Goal: Task Accomplishment & Management: Manage account settings

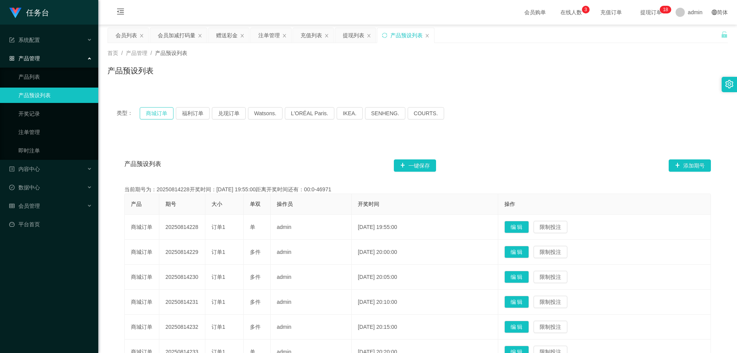
click at [159, 115] on button "商城订单" at bounding box center [157, 113] width 34 height 12
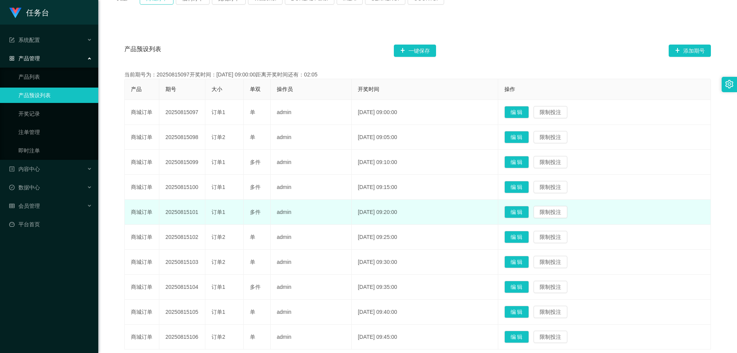
scroll to position [115, 0]
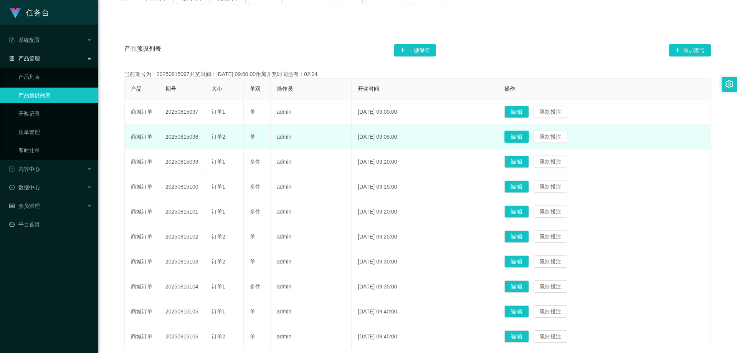
click at [529, 137] on button "编 辑" at bounding box center [517, 137] width 25 height 12
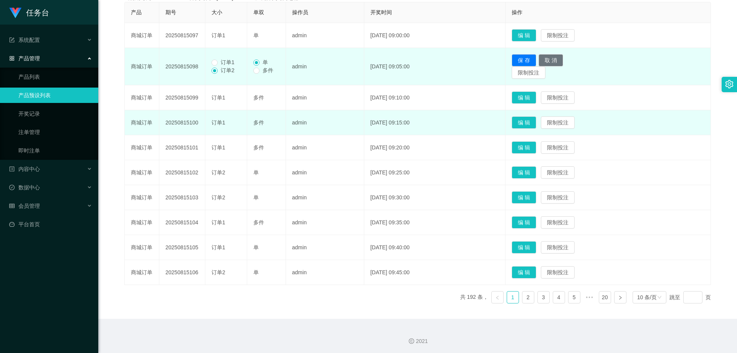
scroll to position [193, 0]
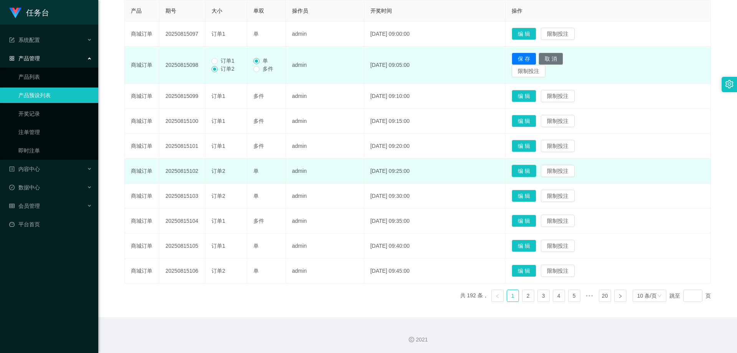
click at [530, 169] on button "编 辑" at bounding box center [524, 171] width 25 height 12
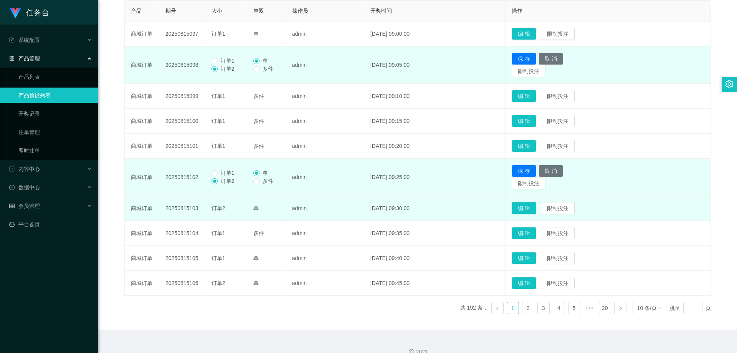
click at [536, 207] on button "编 辑" at bounding box center [524, 208] width 25 height 12
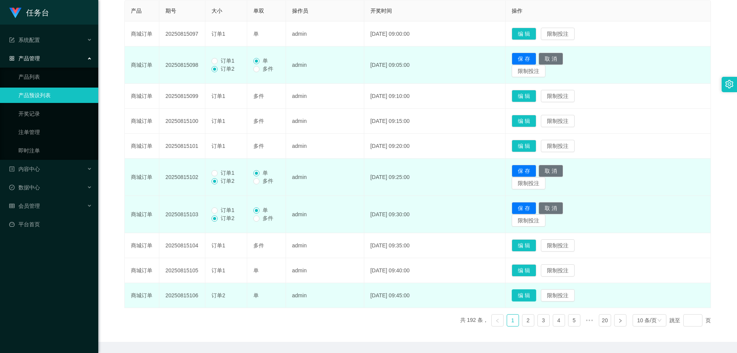
click at [531, 295] on button "编 辑" at bounding box center [524, 295] width 25 height 12
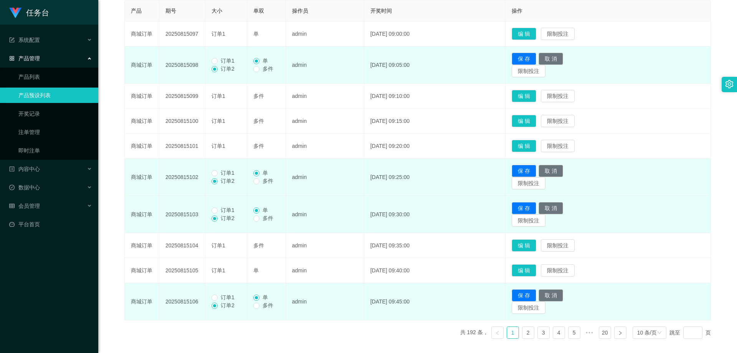
click at [222, 297] on span "订单1" at bounding box center [228, 297] width 20 height 6
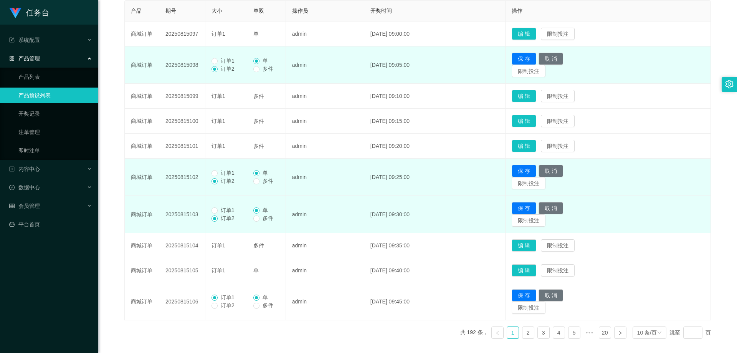
click at [218, 206] on label "订单1" at bounding box center [225, 210] width 26 height 8
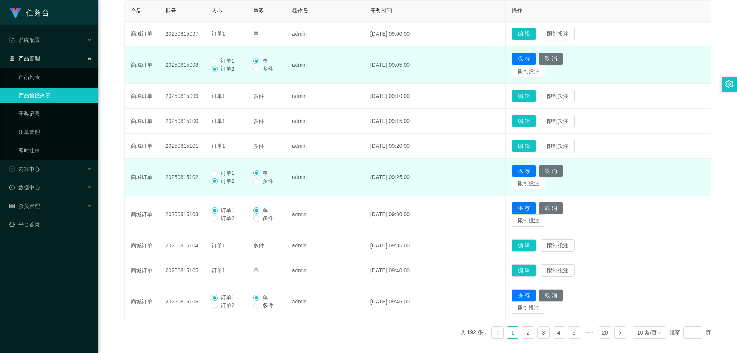
click at [222, 172] on span "订单1" at bounding box center [228, 173] width 20 height 6
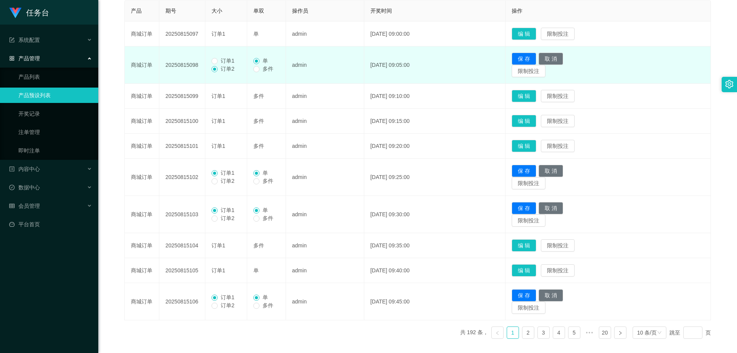
click at [227, 61] on span "订单1" at bounding box center [228, 61] width 20 height 6
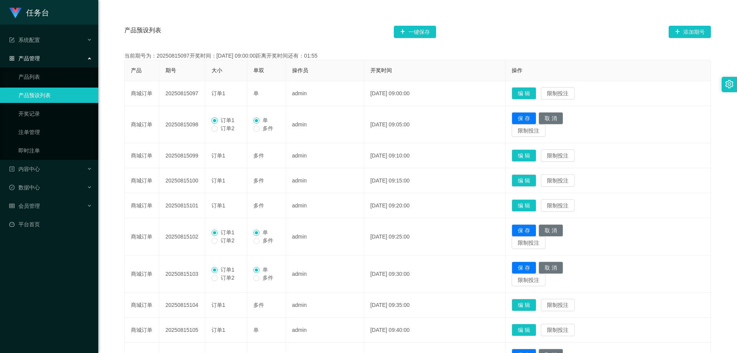
scroll to position [116, 0]
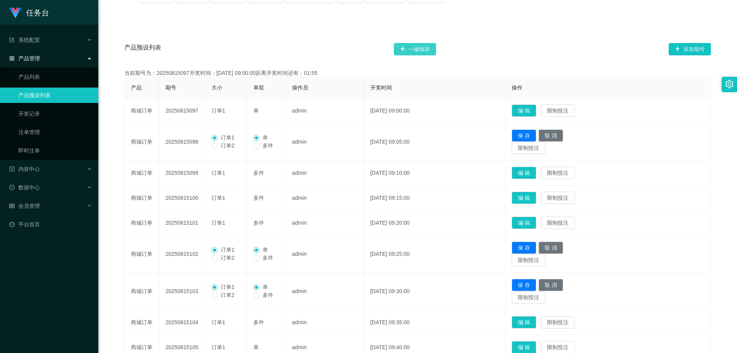
click at [426, 49] on button "一键保存" at bounding box center [415, 49] width 42 height 12
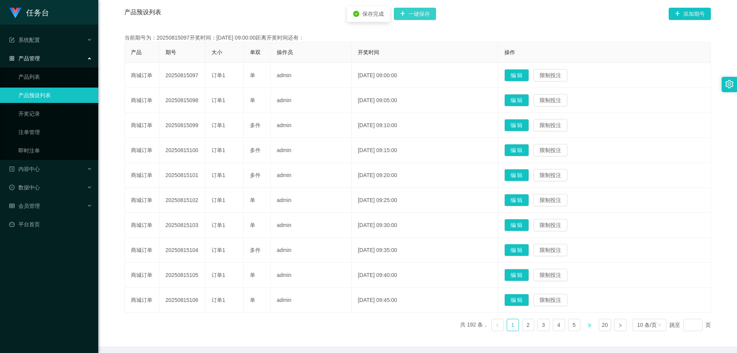
scroll to position [181, 0]
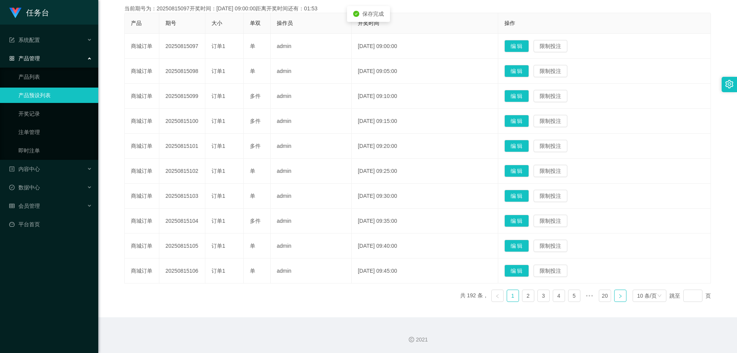
click at [618, 291] on link at bounding box center [620, 296] width 12 height 12
click at [522, 267] on button "编 辑" at bounding box center [517, 271] width 25 height 12
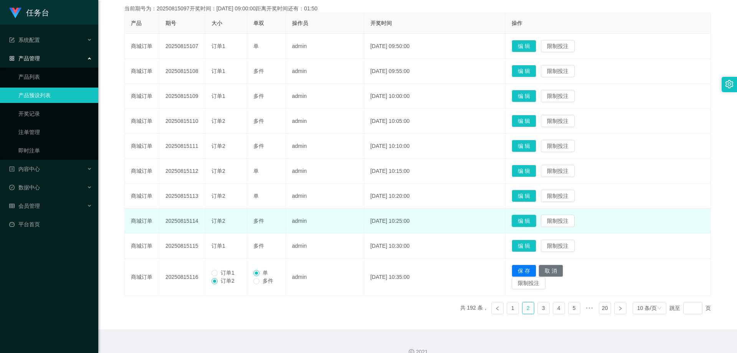
click at [530, 222] on button "编 辑" at bounding box center [524, 221] width 25 height 12
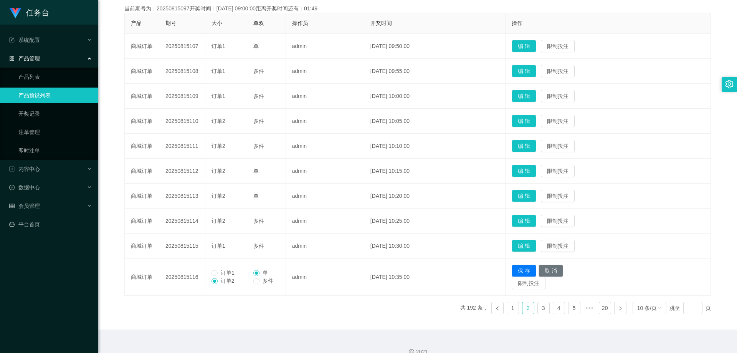
click at [530, 189] on td "编 辑 限制投注" at bounding box center [608, 196] width 205 height 25
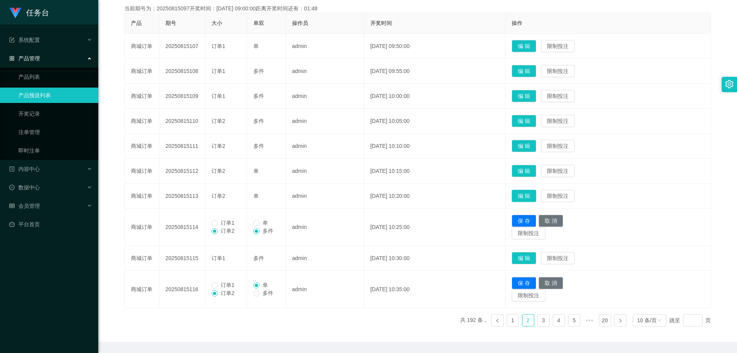
click at [531, 193] on button "编 辑" at bounding box center [524, 196] width 25 height 12
click at [536, 168] on button "编 辑" at bounding box center [524, 171] width 25 height 12
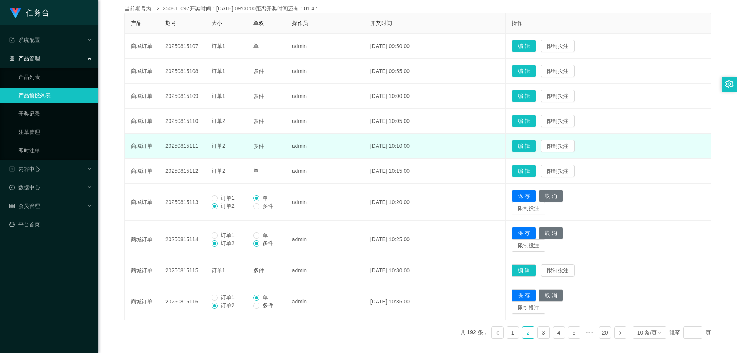
click at [529, 136] on td "编 辑 限制投注" at bounding box center [608, 146] width 205 height 25
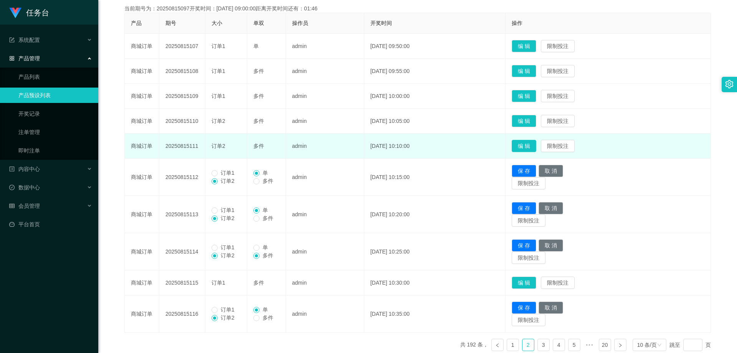
click at [528, 145] on button "编 辑" at bounding box center [524, 146] width 25 height 12
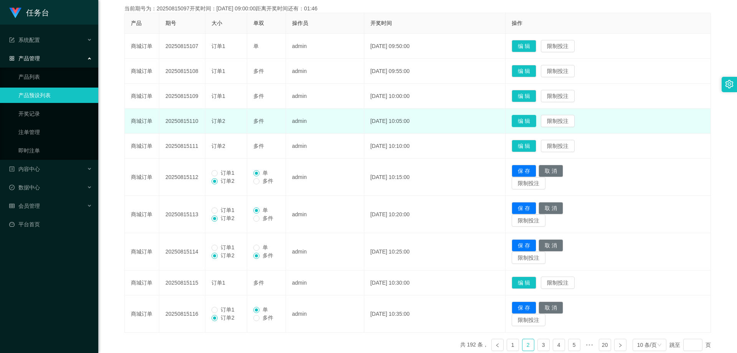
click at [535, 118] on button "编 辑" at bounding box center [524, 121] width 25 height 12
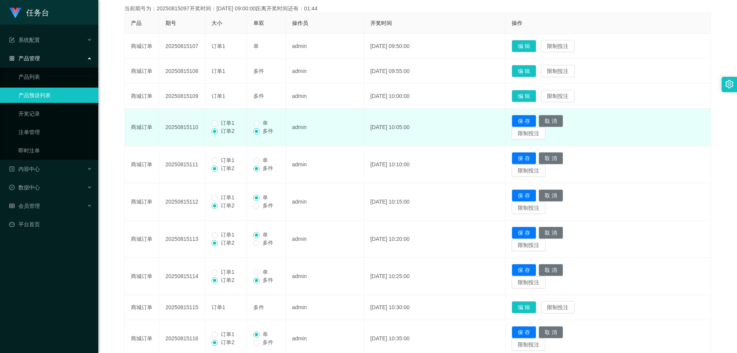
click at [228, 120] on span "订单1" at bounding box center [228, 123] width 20 height 6
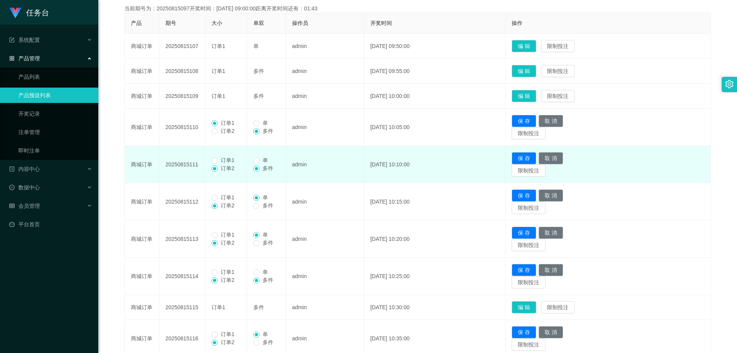
click at [223, 159] on span "订单1" at bounding box center [228, 160] width 20 height 6
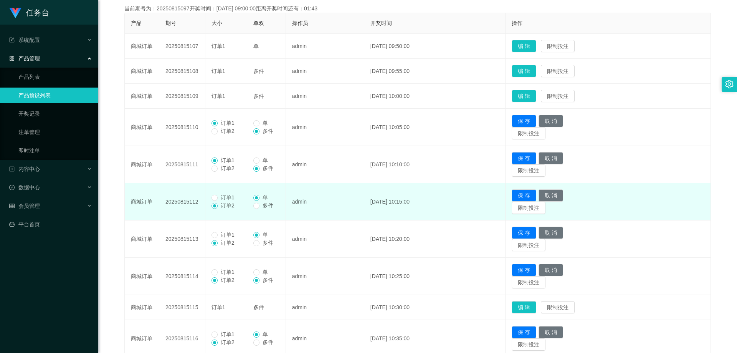
click at [227, 196] on span "订单1" at bounding box center [228, 197] width 20 height 6
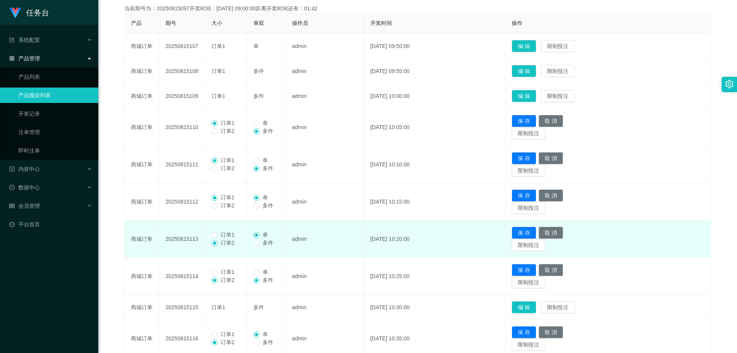
click at [226, 237] on span "订单1" at bounding box center [228, 235] width 20 height 6
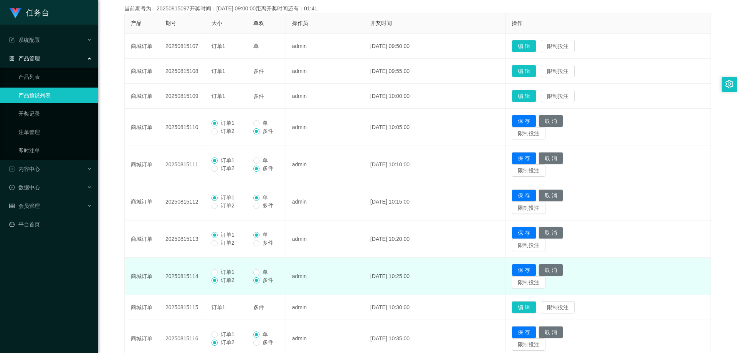
click at [221, 273] on span "订单1" at bounding box center [228, 272] width 20 height 6
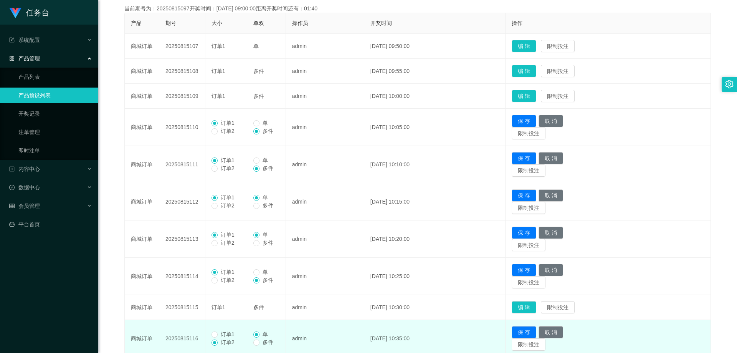
drag, startPoint x: 225, startPoint y: 334, endPoint x: 265, endPoint y: 314, distance: 44.0
click at [226, 334] on span "订单1" at bounding box center [228, 334] width 20 height 6
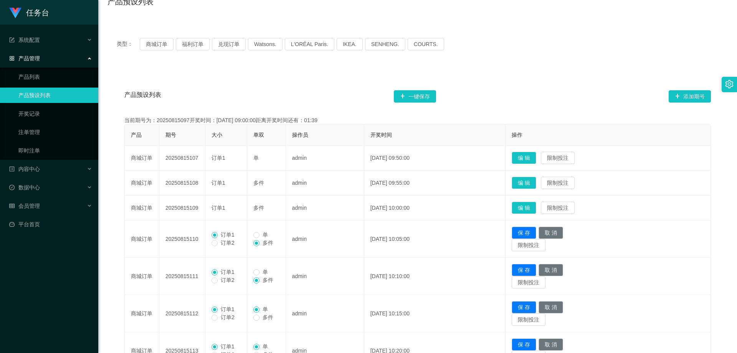
scroll to position [66, 0]
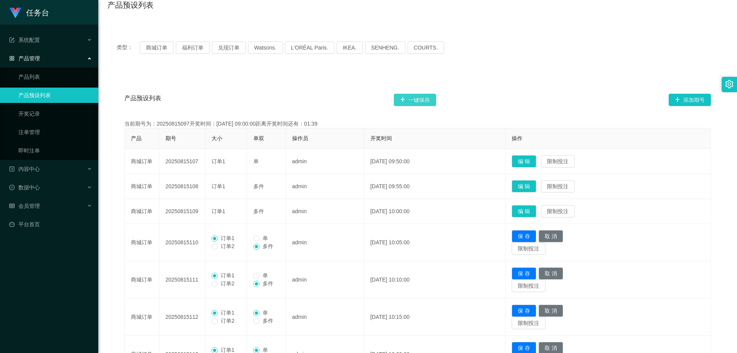
click at [428, 103] on button "一键保存" at bounding box center [415, 100] width 42 height 12
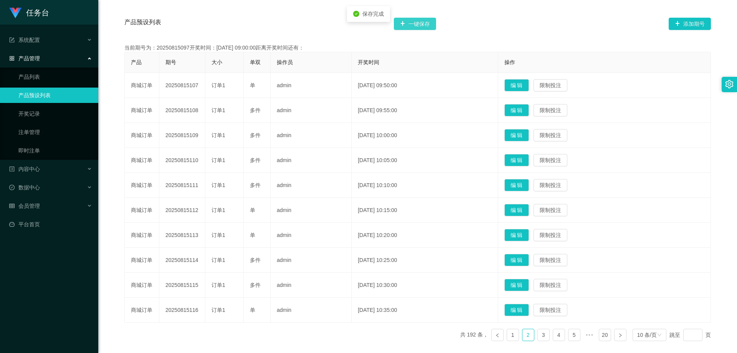
scroll to position [181, 0]
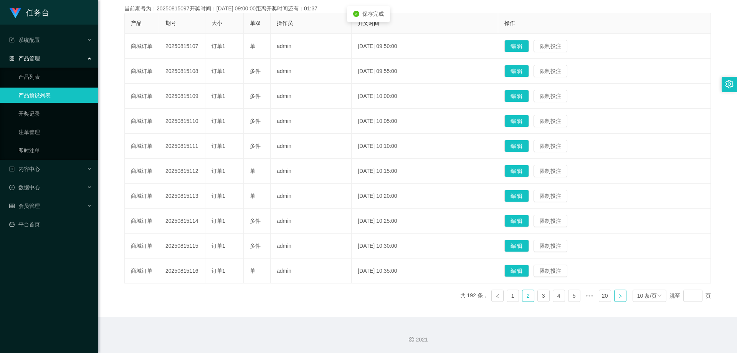
click at [616, 293] on link at bounding box center [620, 296] width 12 height 12
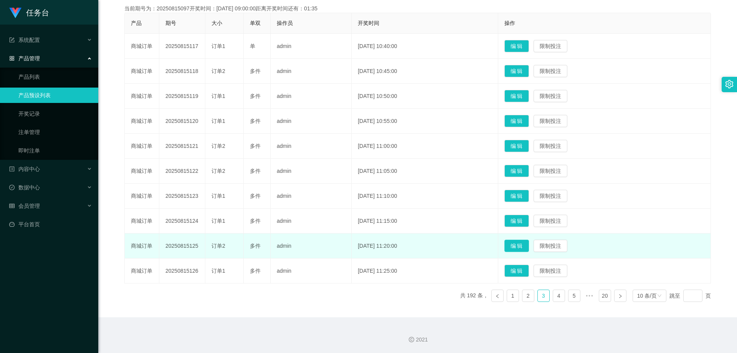
click at [529, 247] on button "编 辑" at bounding box center [517, 246] width 25 height 12
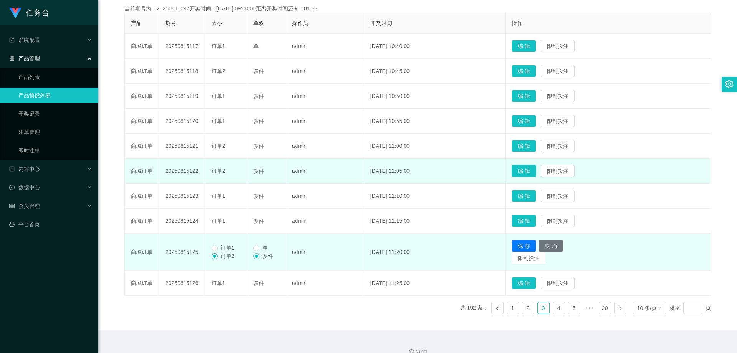
click at [536, 175] on button "编 辑" at bounding box center [524, 171] width 25 height 12
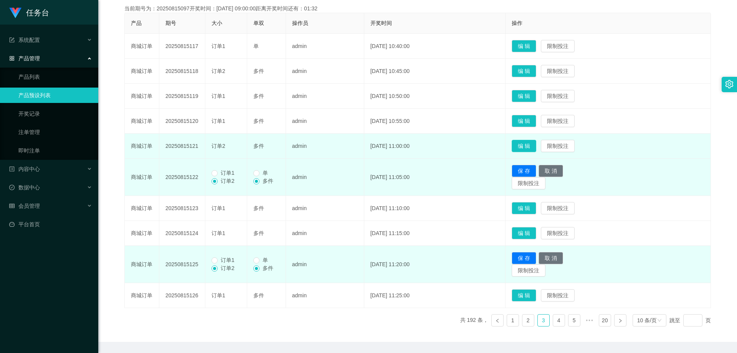
click at [536, 147] on button "编 辑" at bounding box center [524, 146] width 25 height 12
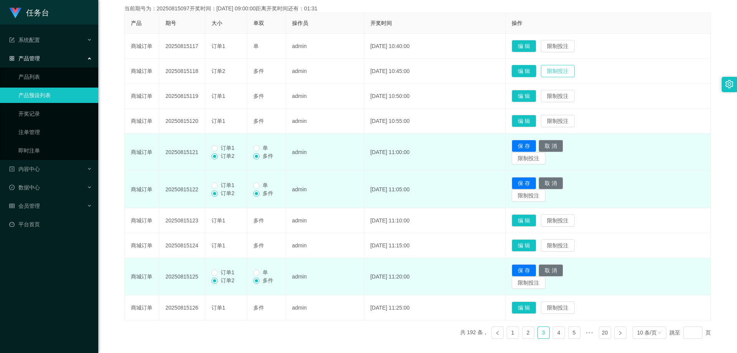
drag, startPoint x: 540, startPoint y: 72, endPoint x: 539, endPoint y: 79, distance: 6.5
click at [536, 72] on button "编 辑" at bounding box center [524, 71] width 25 height 12
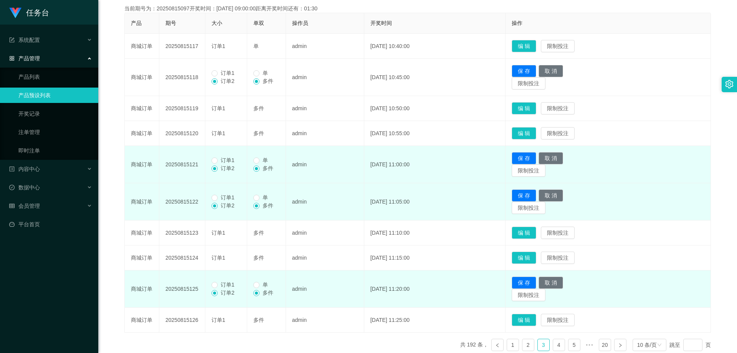
click at [237, 73] on span "订单1" at bounding box center [228, 73] width 20 height 6
click at [238, 157] on label "订单1" at bounding box center [225, 160] width 26 height 8
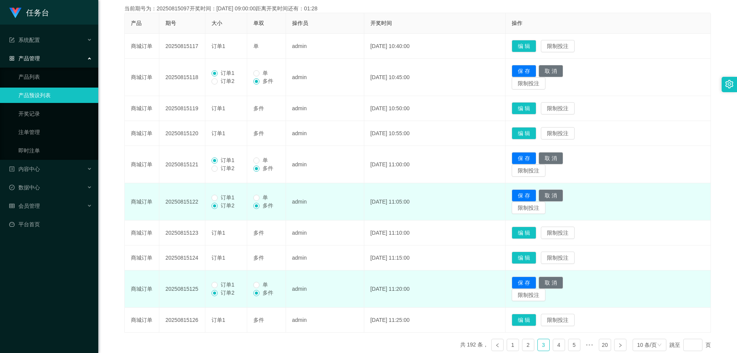
click at [235, 197] on span "订单1" at bounding box center [228, 197] width 20 height 6
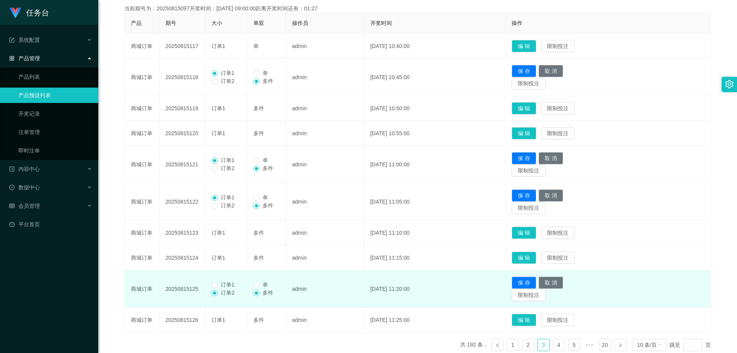
drag, startPoint x: 223, startPoint y: 287, endPoint x: 229, endPoint y: 285, distance: 5.8
click at [223, 288] on span "订单1" at bounding box center [228, 284] width 20 height 6
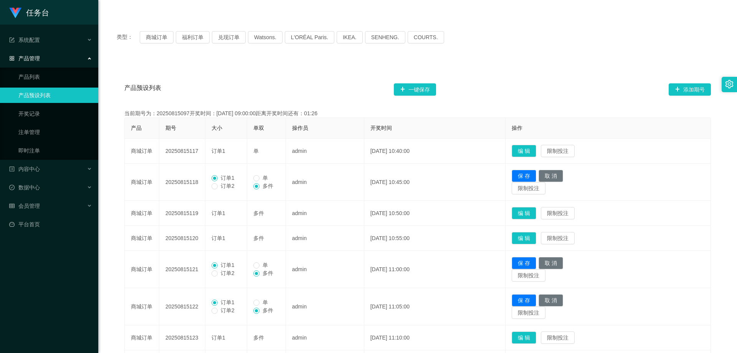
scroll to position [66, 0]
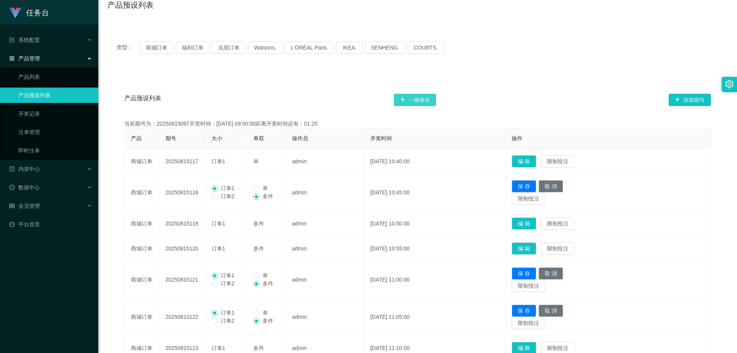
click at [423, 102] on button "一键保存" at bounding box center [415, 100] width 42 height 12
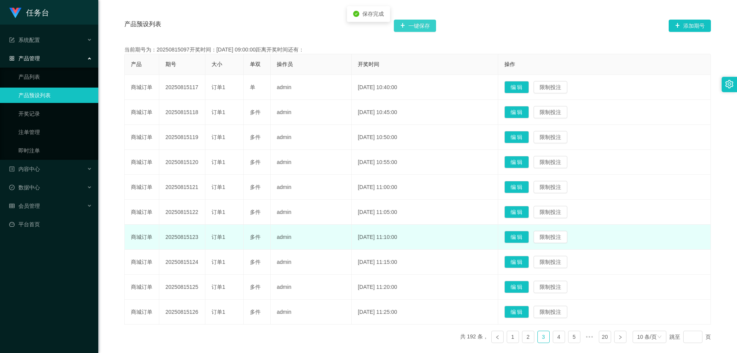
scroll to position [181, 0]
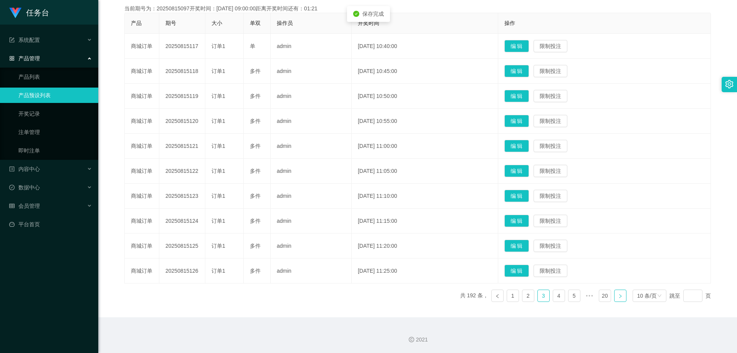
click at [620, 294] on link at bounding box center [620, 296] width 12 height 12
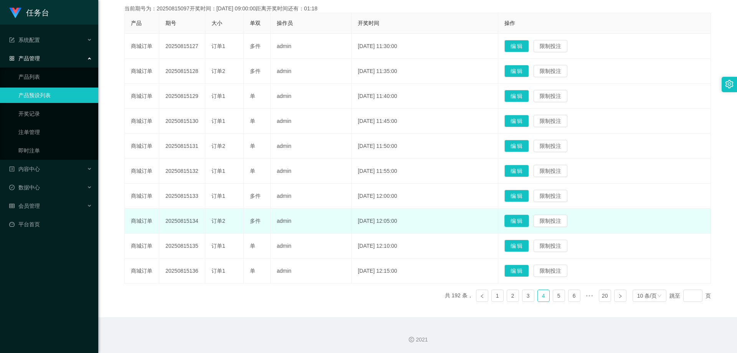
click at [523, 220] on button "编 辑" at bounding box center [517, 221] width 25 height 12
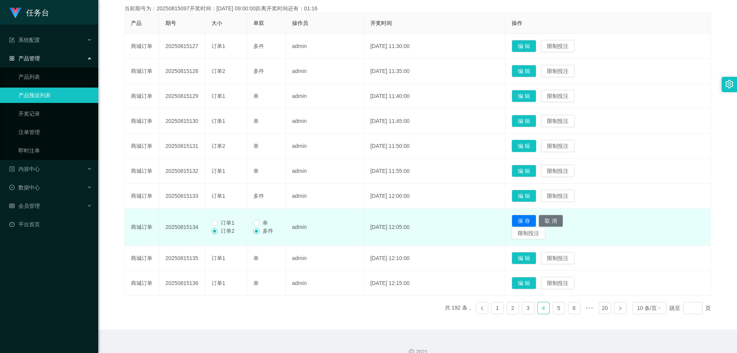
click at [536, 143] on button "编 辑" at bounding box center [524, 146] width 25 height 12
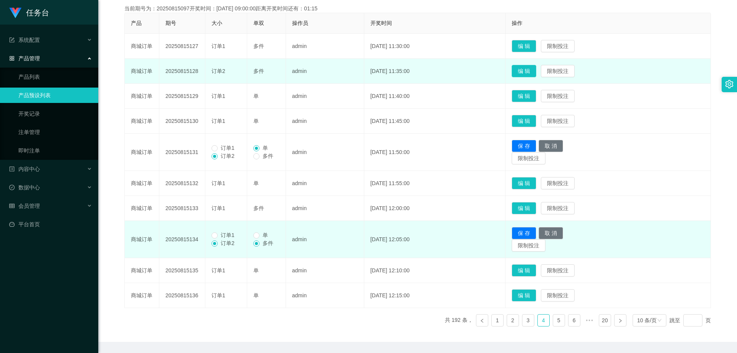
click at [536, 69] on button "编 辑" at bounding box center [524, 71] width 25 height 12
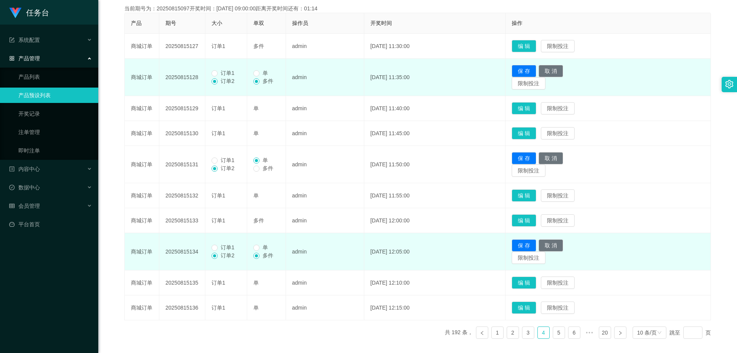
click at [235, 71] on span "订单1" at bounding box center [228, 73] width 20 height 6
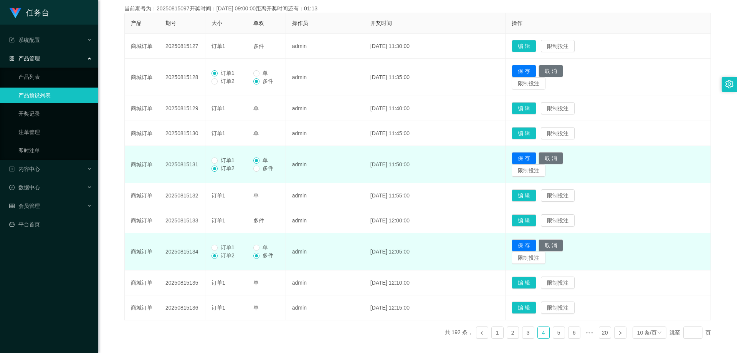
click at [235, 160] on span "订单1" at bounding box center [228, 160] width 20 height 6
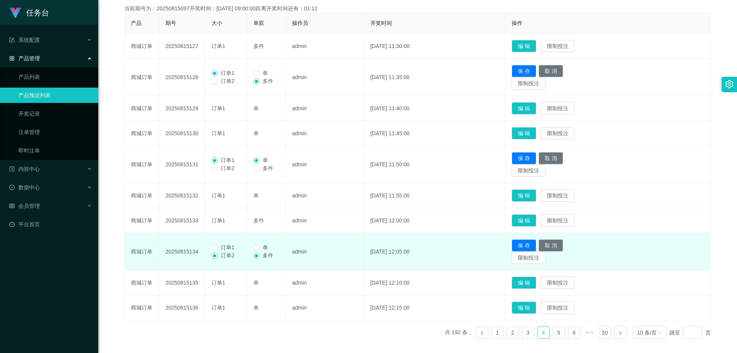
click at [233, 247] on span "订单1" at bounding box center [228, 247] width 20 height 6
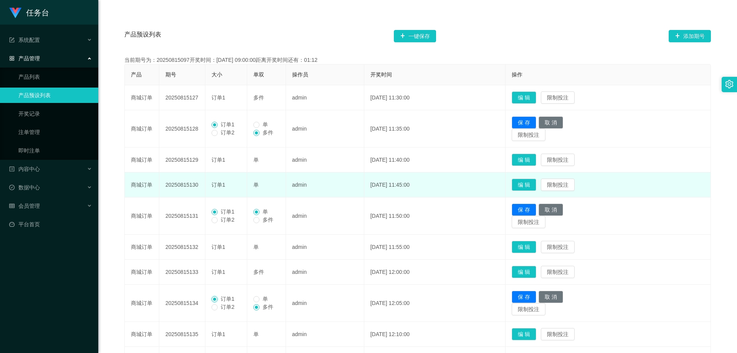
scroll to position [104, 0]
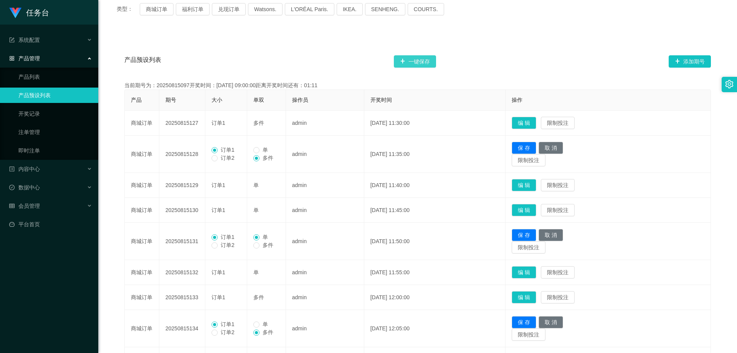
click at [420, 56] on button "一键保存" at bounding box center [415, 61] width 42 height 12
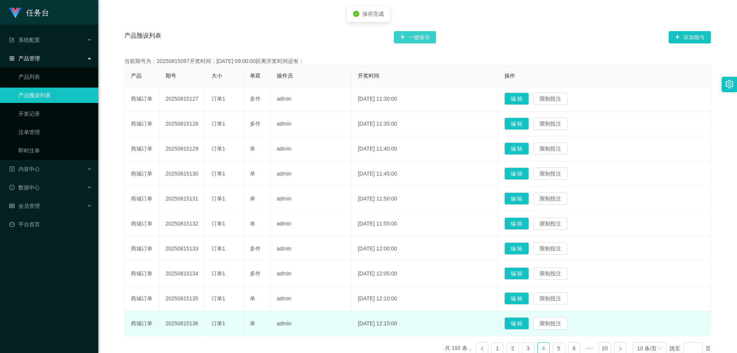
scroll to position [181, 0]
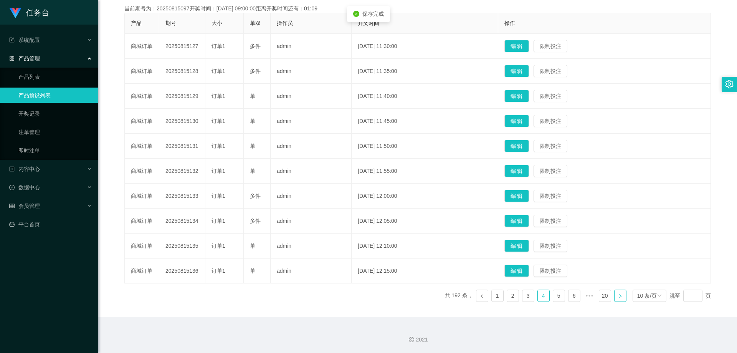
click at [618, 296] on icon "图标: right" at bounding box center [620, 296] width 5 height 5
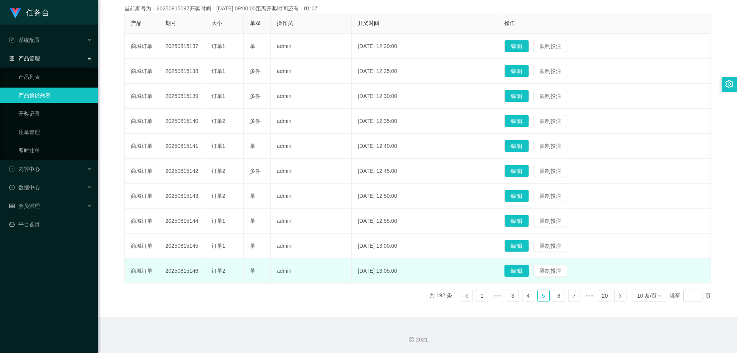
click at [526, 268] on button "编 辑" at bounding box center [517, 271] width 25 height 12
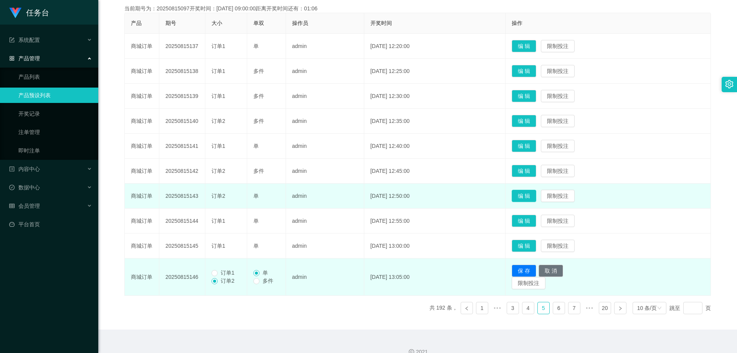
click at [532, 196] on button "编 辑" at bounding box center [524, 196] width 25 height 12
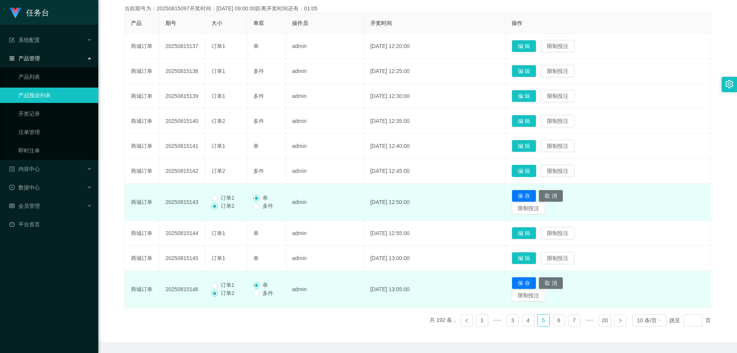
click at [536, 167] on button "编 辑" at bounding box center [524, 171] width 25 height 12
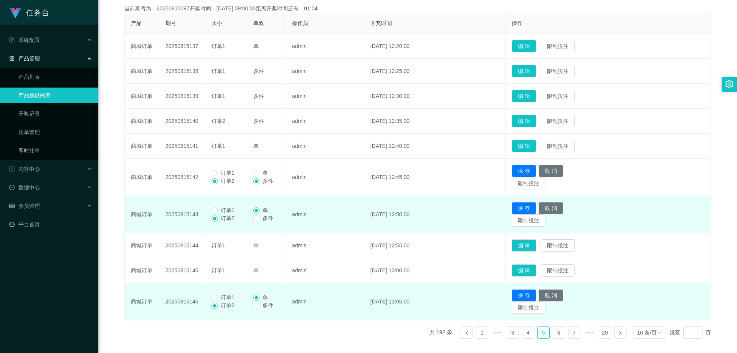
click at [533, 122] on button "编 辑" at bounding box center [524, 121] width 25 height 12
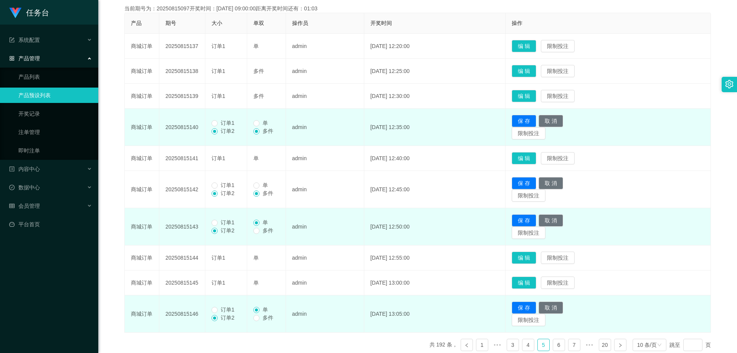
click at [233, 121] on span "订单1" at bounding box center [228, 123] width 20 height 6
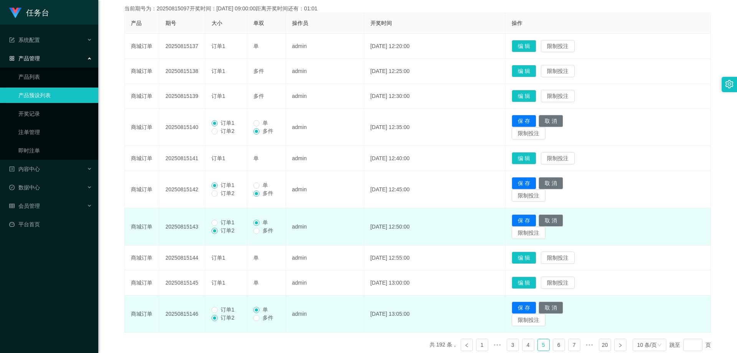
click at [230, 223] on span "订单1" at bounding box center [228, 222] width 20 height 6
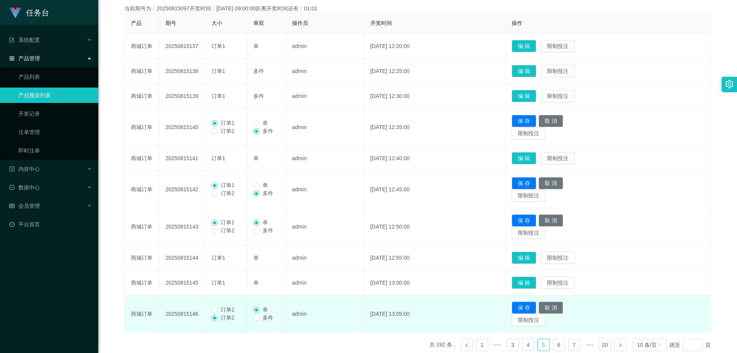
drag, startPoint x: 225, startPoint y: 309, endPoint x: 229, endPoint y: 304, distance: 6.8
click at [225, 309] on span "订单1" at bounding box center [228, 309] width 20 height 6
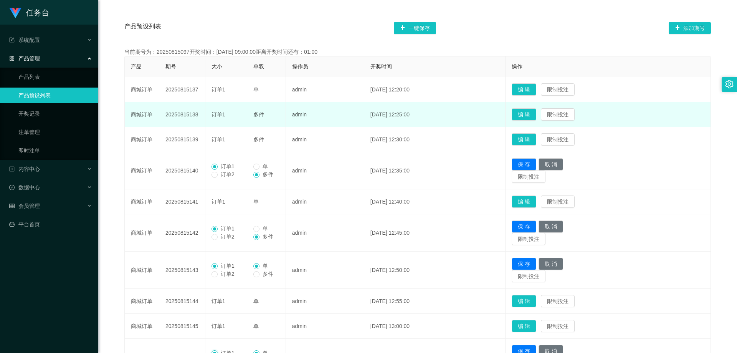
scroll to position [66, 0]
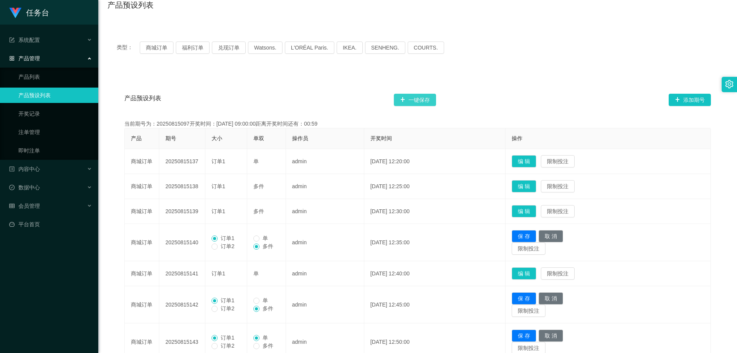
click at [422, 99] on button "一键保存" at bounding box center [415, 100] width 42 height 12
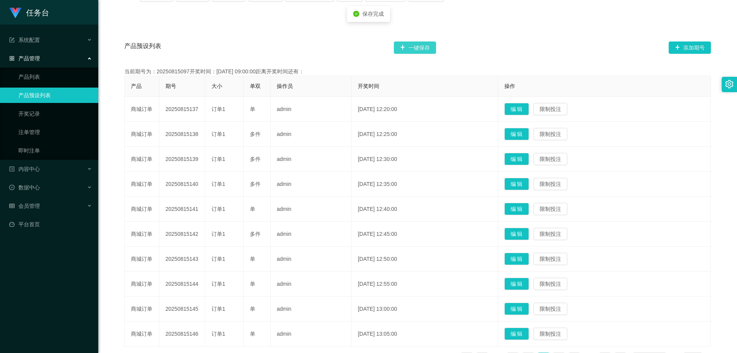
scroll to position [181, 0]
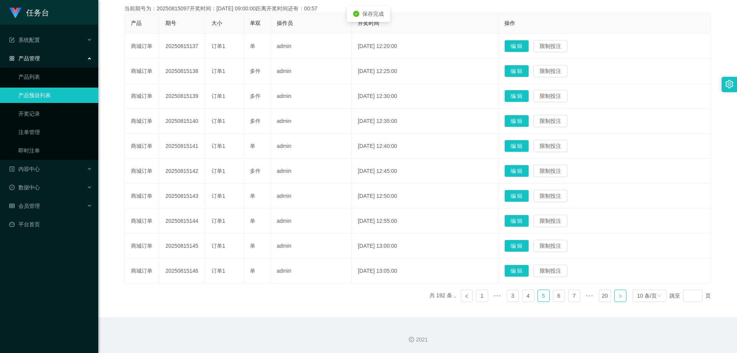
click at [614, 294] on link at bounding box center [620, 296] width 12 height 12
click at [525, 216] on button "编 辑" at bounding box center [517, 221] width 25 height 12
click at [531, 189] on td "编 辑 限制投注" at bounding box center [604, 196] width 213 height 25
click at [523, 195] on button "编 辑" at bounding box center [517, 196] width 25 height 12
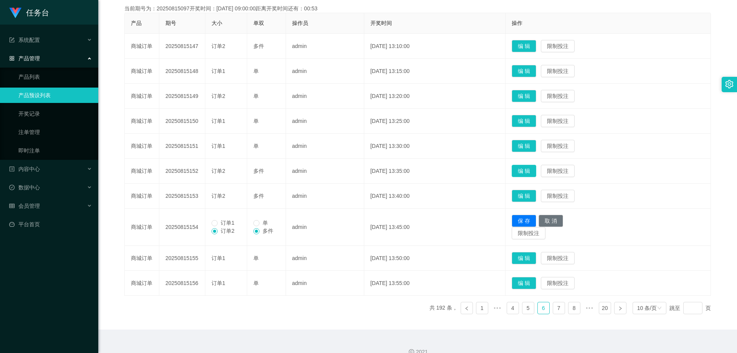
click at [533, 172] on button "编 辑" at bounding box center [524, 171] width 25 height 12
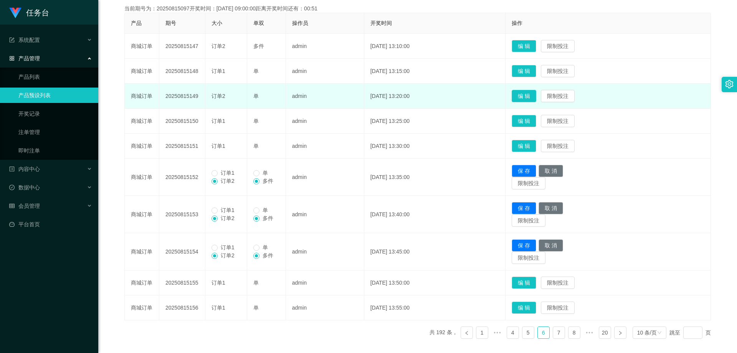
click at [535, 93] on button "编 辑" at bounding box center [524, 96] width 25 height 12
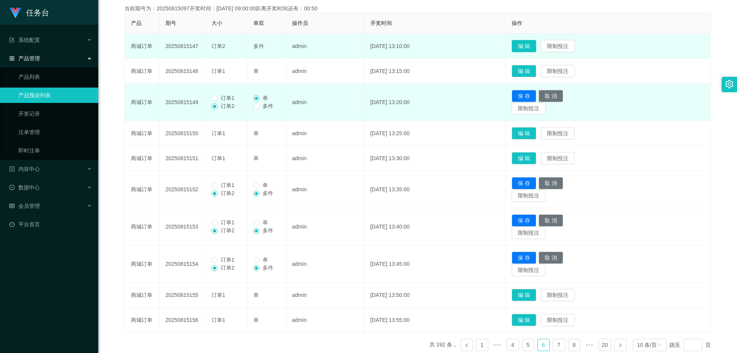
click at [533, 42] on button "编 辑" at bounding box center [524, 46] width 25 height 12
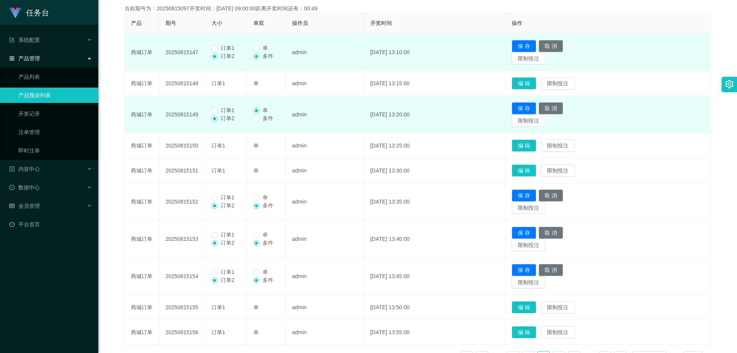
click at [220, 49] on span "订单1" at bounding box center [228, 48] width 20 height 6
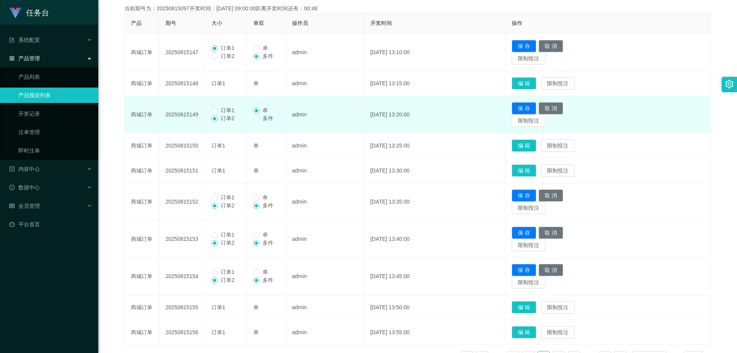
click at [215, 106] on td "订单1 订单2" at bounding box center [226, 114] width 42 height 37
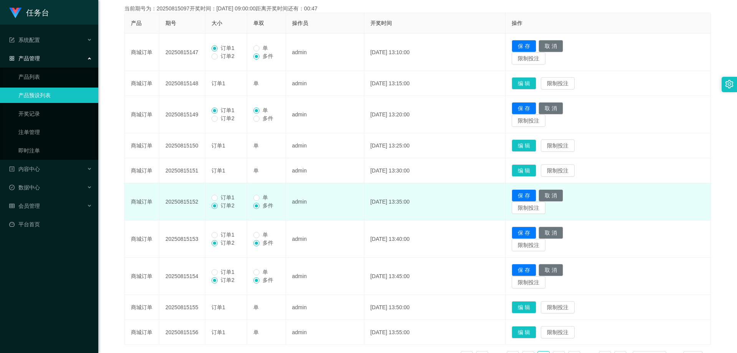
click at [218, 199] on span "订单1" at bounding box center [228, 197] width 20 height 6
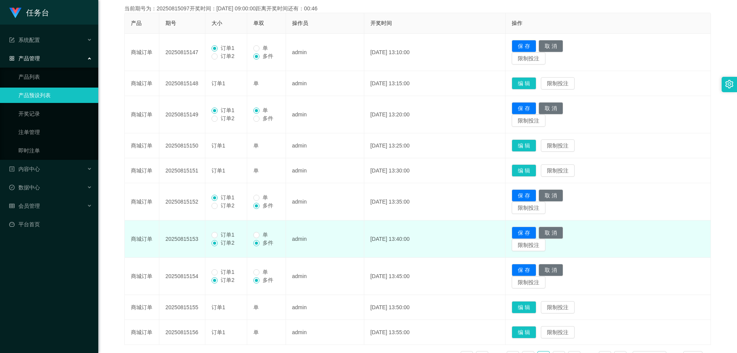
click at [230, 234] on span "订单1" at bounding box center [228, 235] width 20 height 6
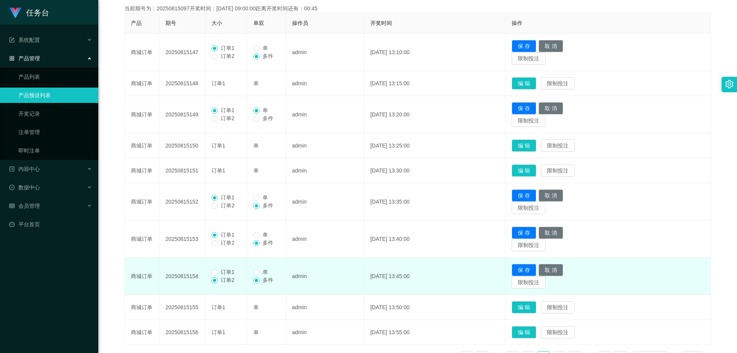
click at [229, 272] on span "订单1" at bounding box center [228, 272] width 20 height 6
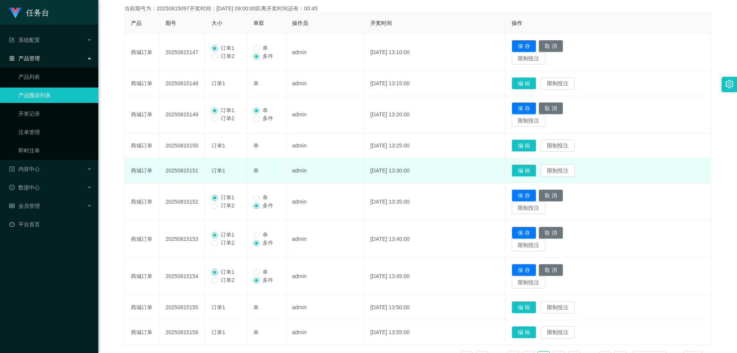
scroll to position [104, 0]
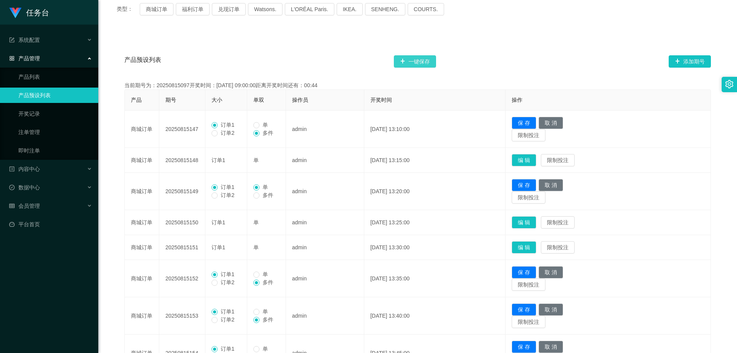
click at [414, 58] on button "一键保存" at bounding box center [415, 61] width 42 height 12
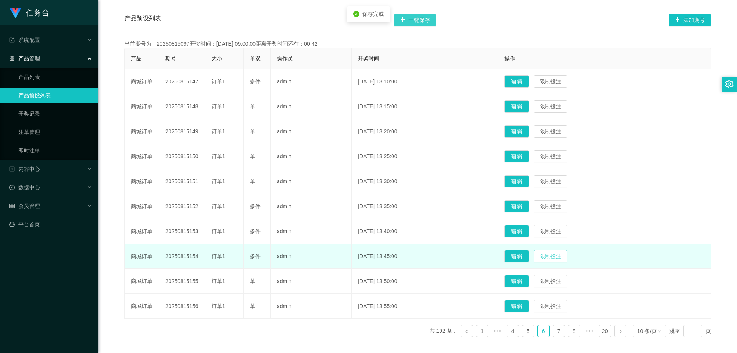
scroll to position [181, 0]
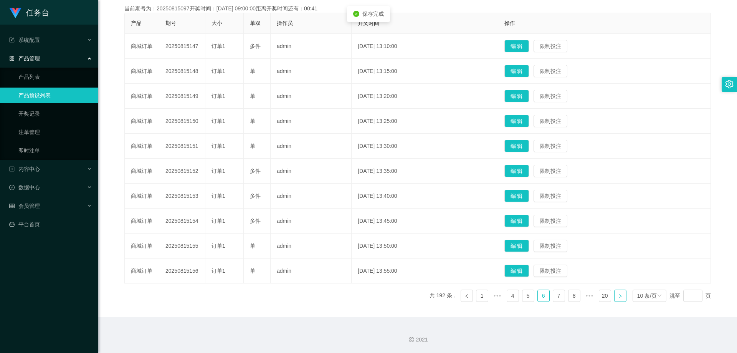
click at [620, 300] on link at bounding box center [620, 296] width 12 height 12
click at [527, 45] on button "编 辑" at bounding box center [517, 46] width 25 height 12
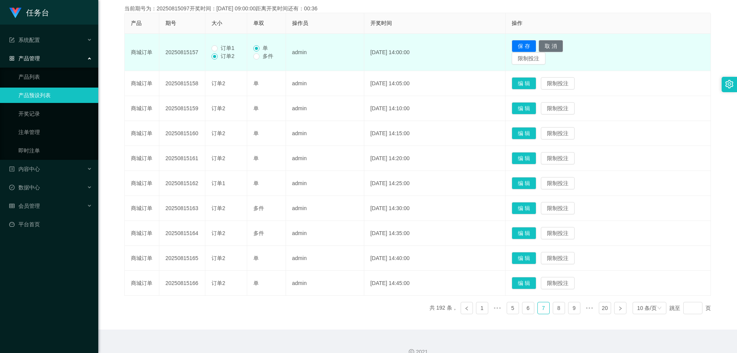
click at [221, 49] on span "订单1" at bounding box center [228, 48] width 20 height 6
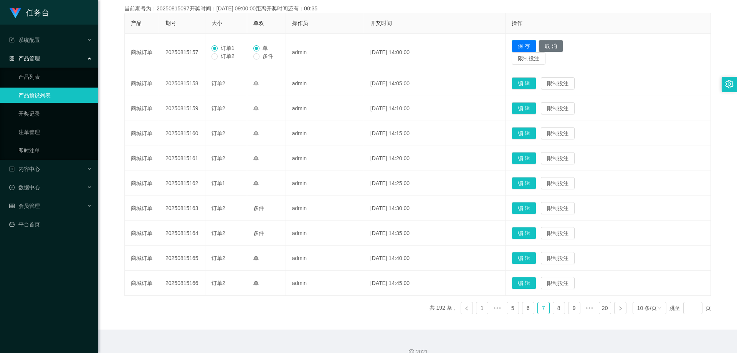
click at [536, 46] on button "保 存" at bounding box center [524, 46] width 25 height 12
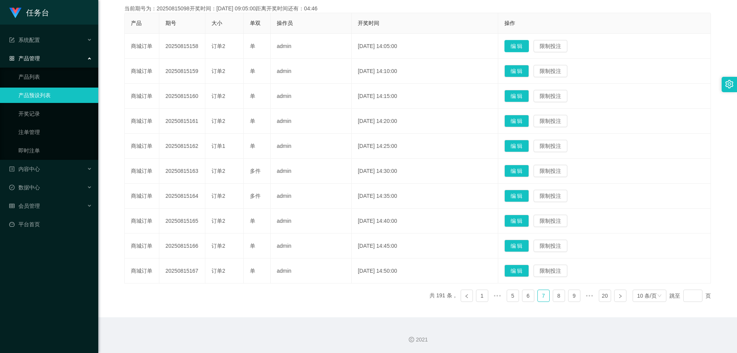
click at [524, 43] on button "编 辑" at bounding box center [517, 46] width 25 height 12
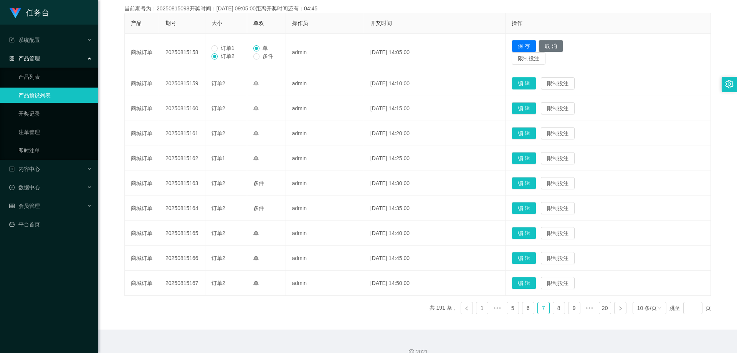
click at [536, 83] on button "编 辑" at bounding box center [524, 83] width 25 height 12
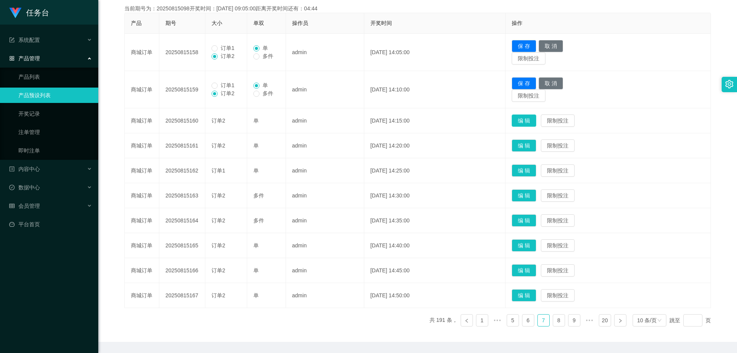
click at [536, 121] on button "编 辑" at bounding box center [524, 120] width 25 height 12
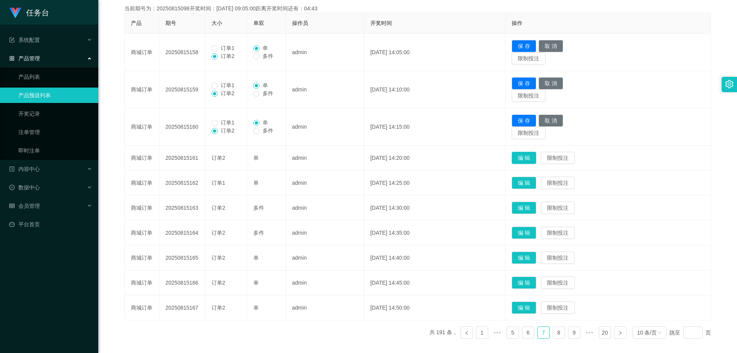
click at [536, 157] on button "编 辑" at bounding box center [524, 158] width 25 height 12
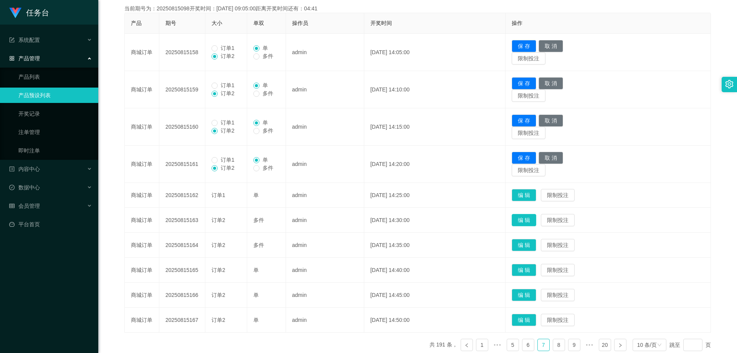
click at [533, 216] on button "编 辑" at bounding box center [524, 220] width 25 height 12
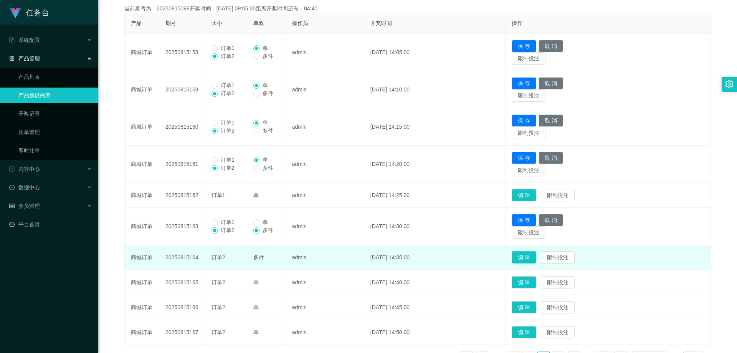
click at [536, 257] on button "编 辑" at bounding box center [524, 257] width 25 height 12
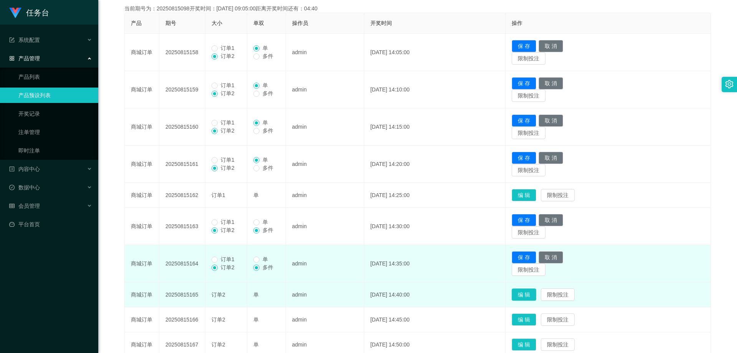
click at [535, 299] on button "编 辑" at bounding box center [524, 294] width 25 height 12
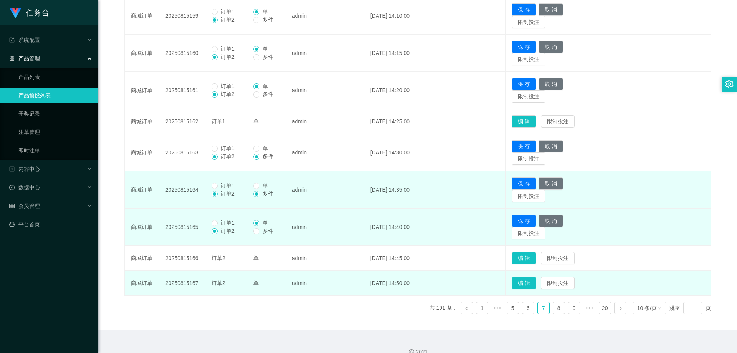
scroll to position [258, 0]
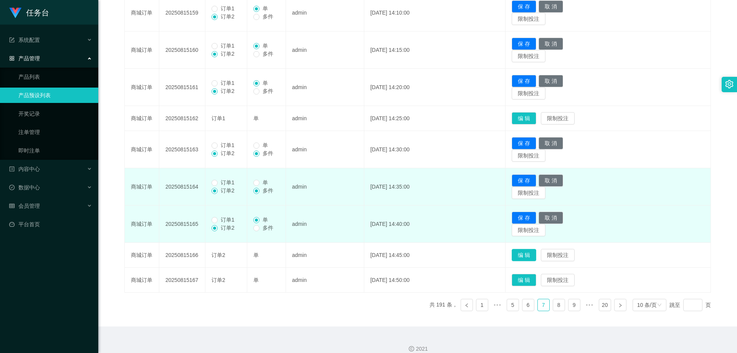
click at [536, 257] on button "编 辑" at bounding box center [524, 255] width 25 height 12
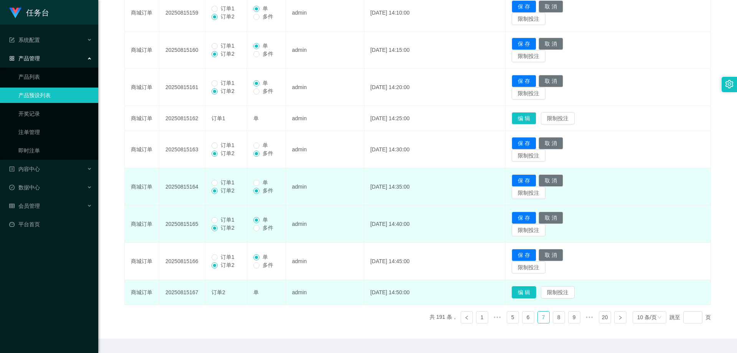
click at [533, 291] on button "编 辑" at bounding box center [524, 292] width 25 height 12
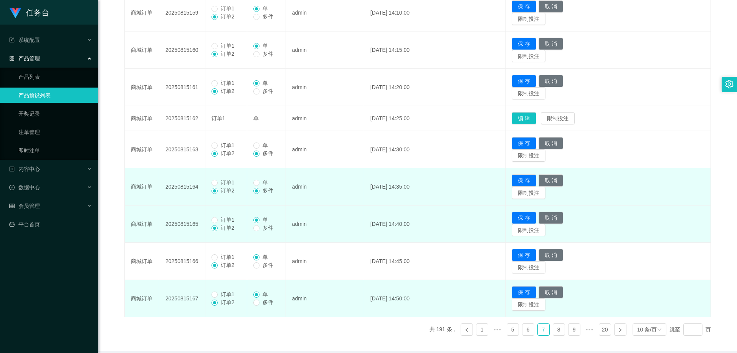
click at [232, 296] on span "订单1" at bounding box center [228, 294] width 20 height 6
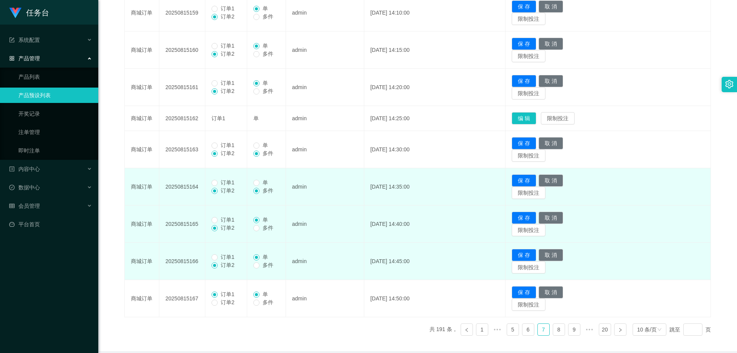
click at [230, 259] on span "订单1" at bounding box center [228, 257] width 20 height 6
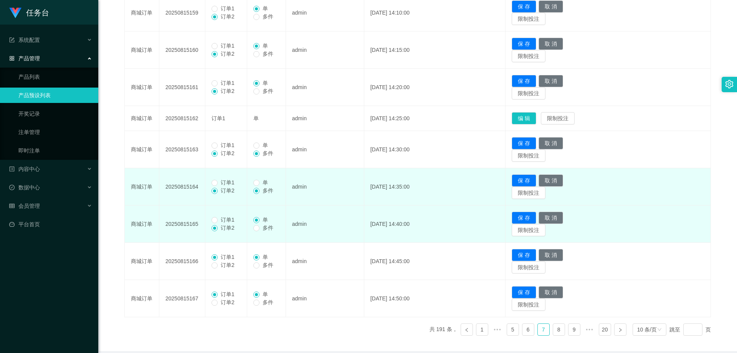
click at [233, 222] on span "订单1" at bounding box center [228, 220] width 20 height 6
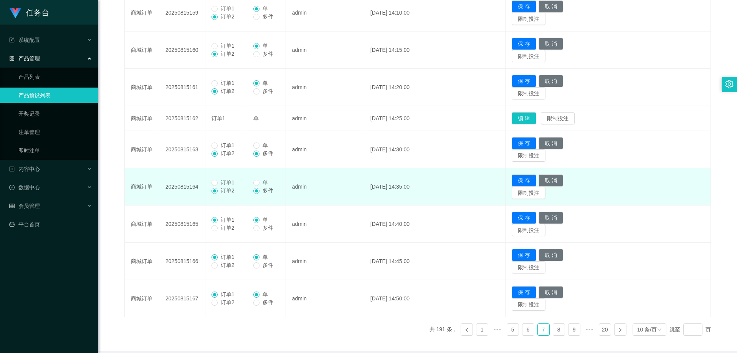
click at [229, 183] on span "订单1" at bounding box center [228, 182] width 20 height 6
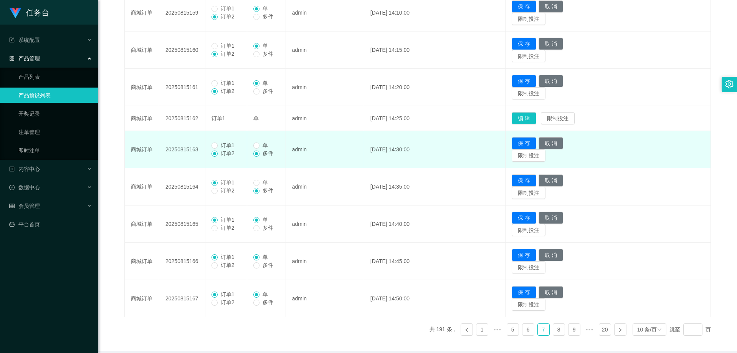
click at [233, 144] on span "订单1" at bounding box center [228, 145] width 20 height 6
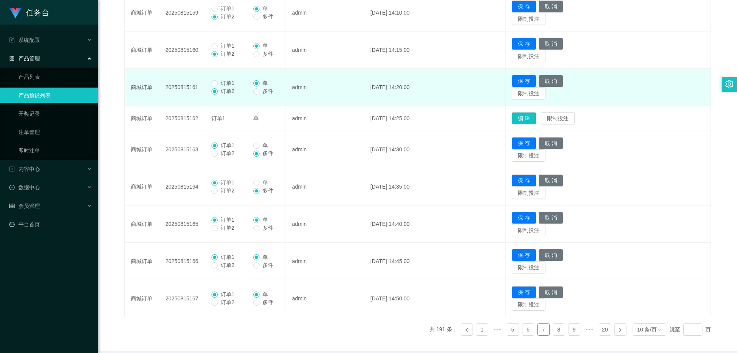
click at [229, 80] on span "订单1" at bounding box center [228, 83] width 20 height 6
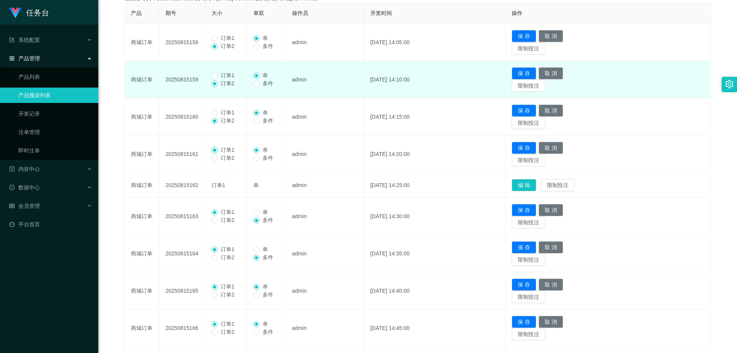
scroll to position [181, 0]
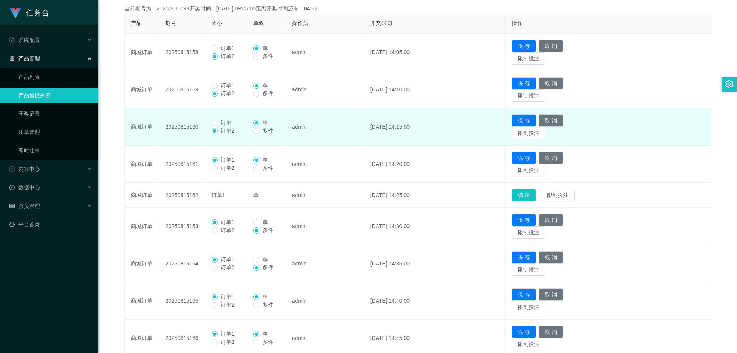
click at [215, 119] on label "订单1" at bounding box center [225, 123] width 26 height 8
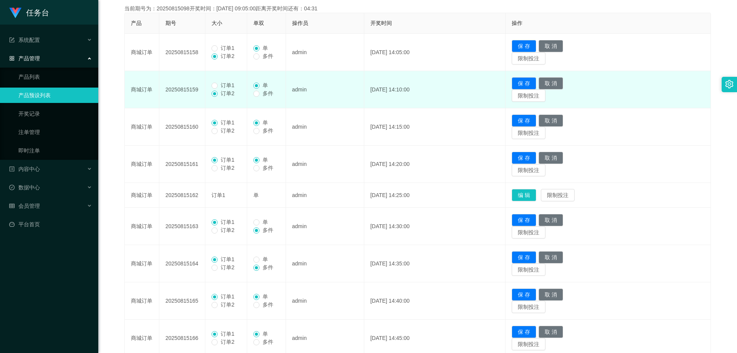
click at [222, 84] on span "订单1" at bounding box center [228, 85] width 20 height 6
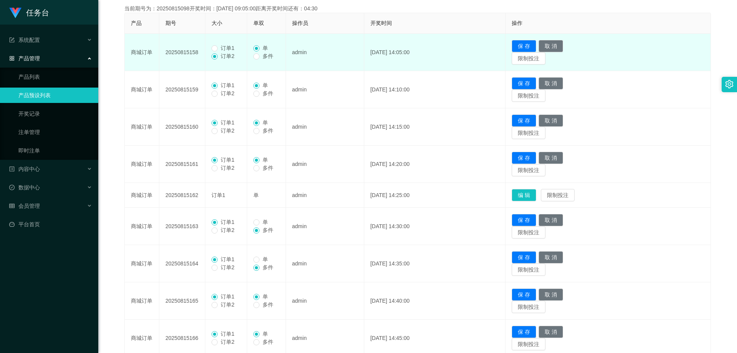
click at [224, 47] on span "订单1" at bounding box center [228, 48] width 20 height 6
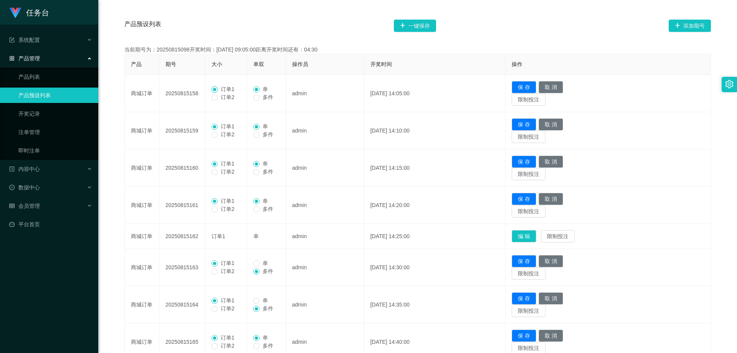
scroll to position [104, 0]
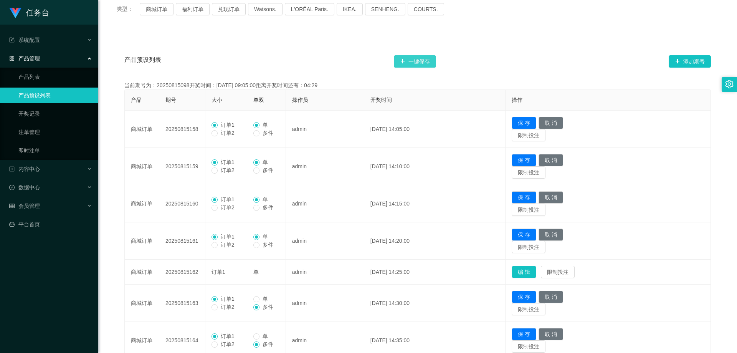
click at [415, 65] on button "一键保存" at bounding box center [415, 61] width 42 height 12
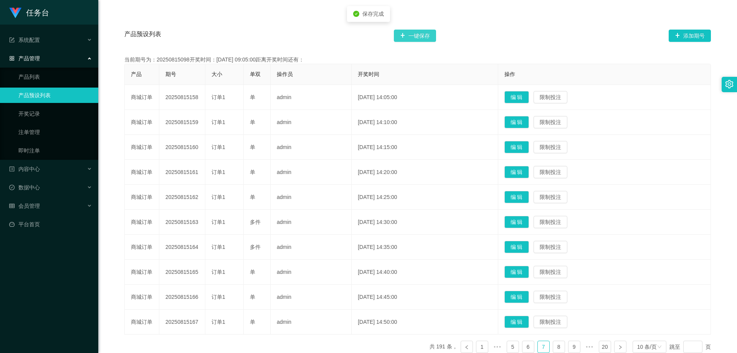
scroll to position [181, 0]
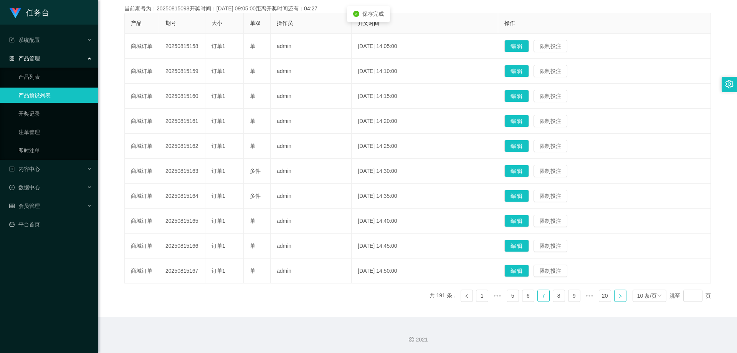
click at [621, 301] on link at bounding box center [620, 296] width 12 height 12
click at [529, 272] on button "编 辑" at bounding box center [517, 271] width 25 height 12
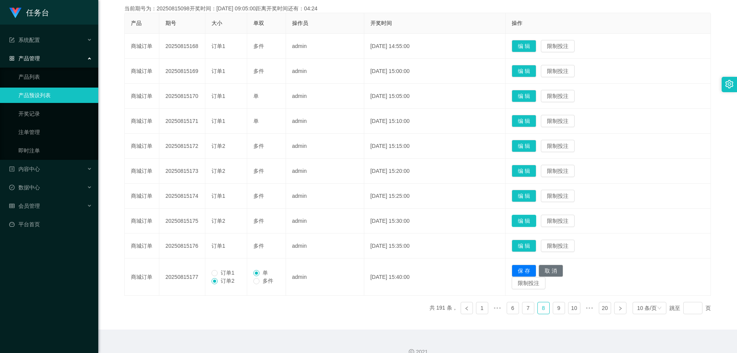
click at [528, 217] on button "编 辑" at bounding box center [524, 221] width 25 height 12
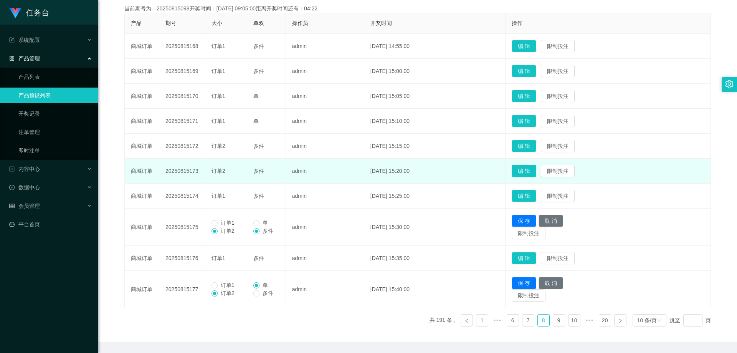
click at [533, 166] on button "编 辑" at bounding box center [524, 171] width 25 height 12
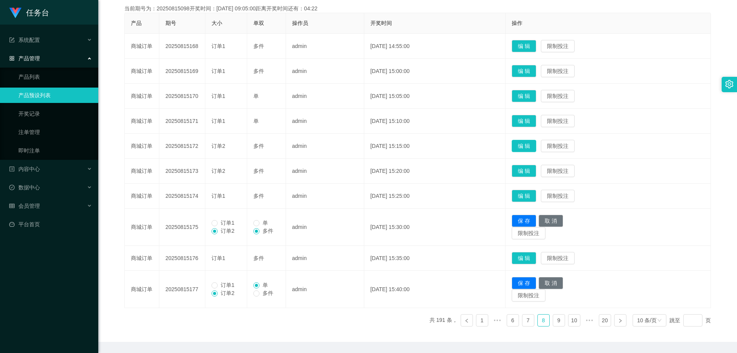
click at [536, 147] on button "编 辑" at bounding box center [524, 146] width 25 height 12
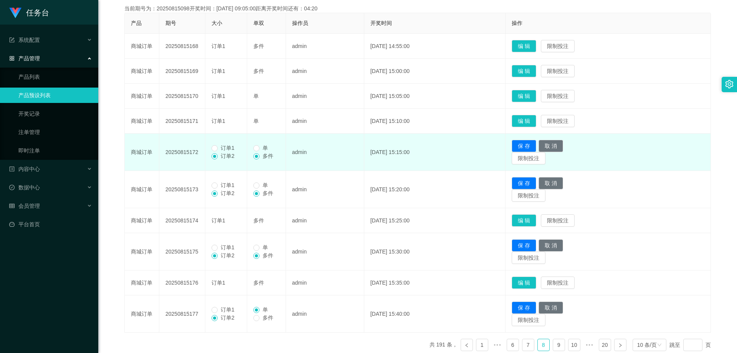
click at [231, 143] on td "订单1 订单2" at bounding box center [226, 152] width 42 height 37
click at [222, 148] on span "订单1" at bounding box center [228, 148] width 20 height 6
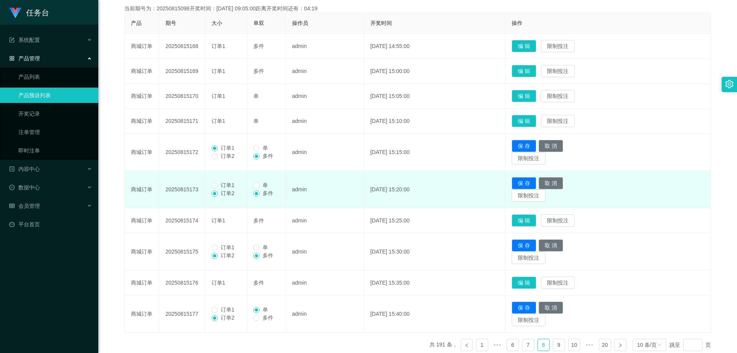
click at [221, 184] on span "订单1" at bounding box center [228, 185] width 20 height 6
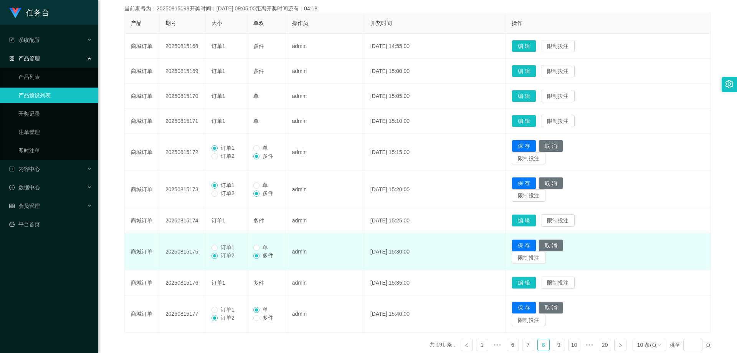
click at [223, 244] on span "订单1" at bounding box center [228, 247] width 20 height 6
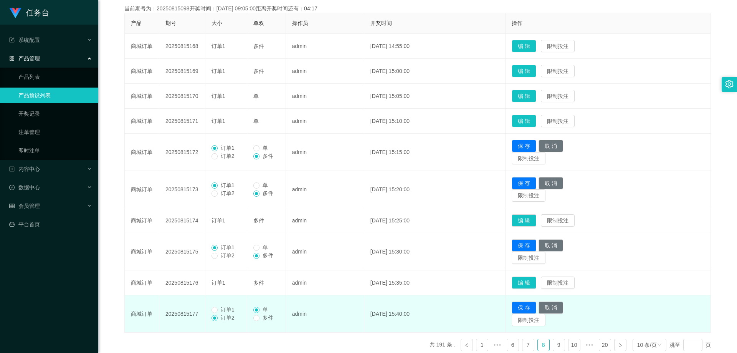
click at [230, 309] on span "订单1" at bounding box center [228, 309] width 20 height 6
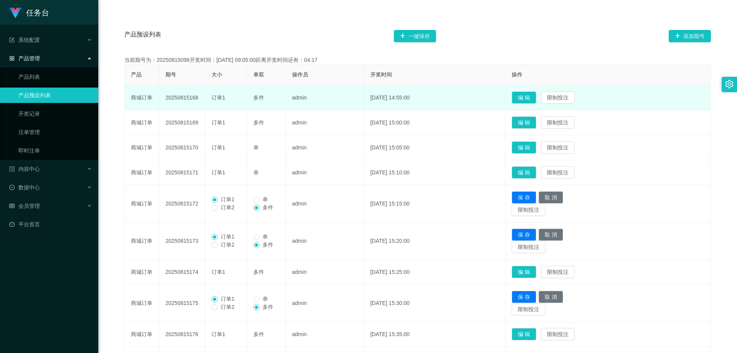
scroll to position [66, 0]
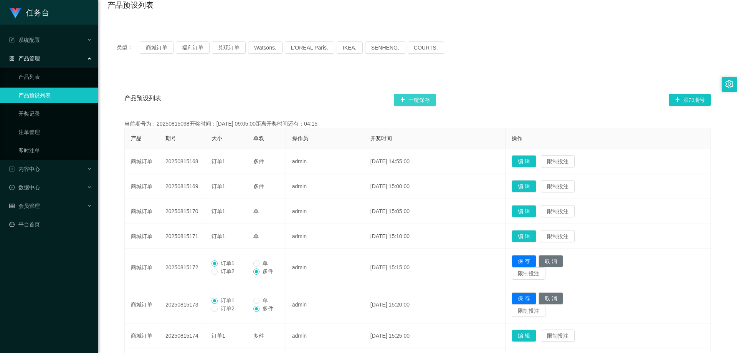
click at [416, 99] on button "一键保存" at bounding box center [415, 100] width 42 height 12
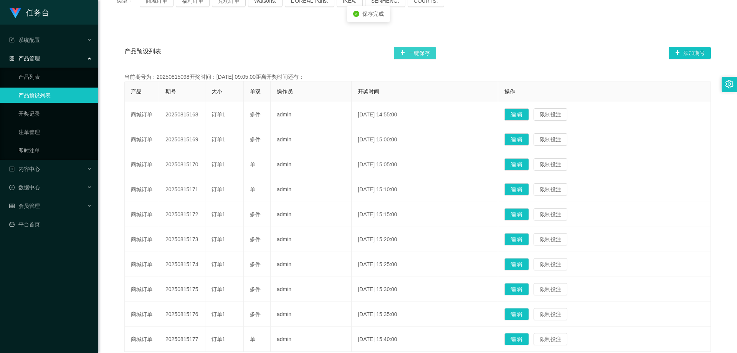
scroll to position [181, 0]
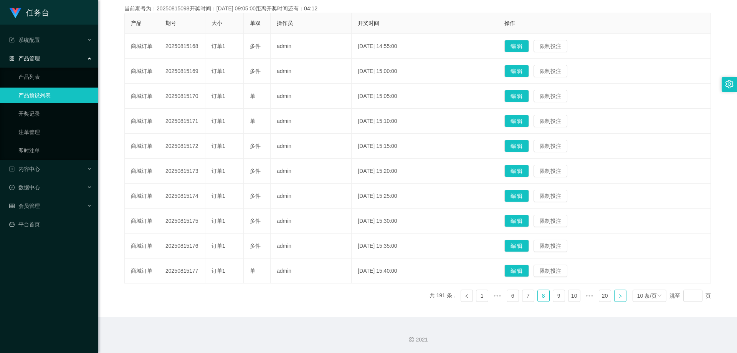
click at [619, 296] on link at bounding box center [620, 296] width 12 height 12
click at [526, 267] on button "编 辑" at bounding box center [517, 271] width 25 height 12
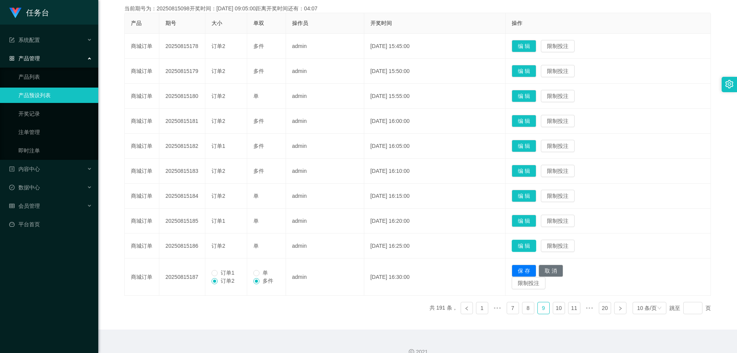
click at [536, 245] on button "编 辑" at bounding box center [524, 246] width 25 height 12
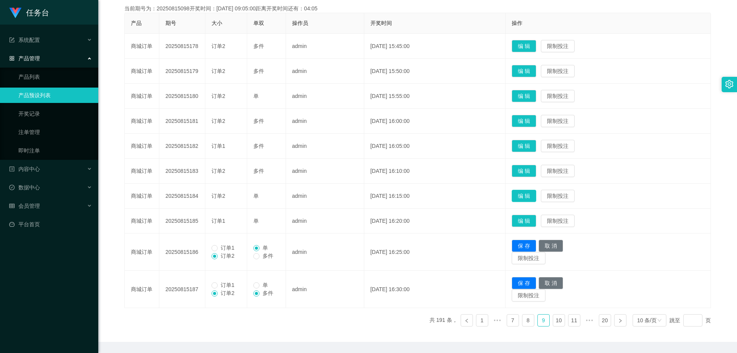
click at [535, 196] on button "编 辑" at bounding box center [524, 196] width 25 height 12
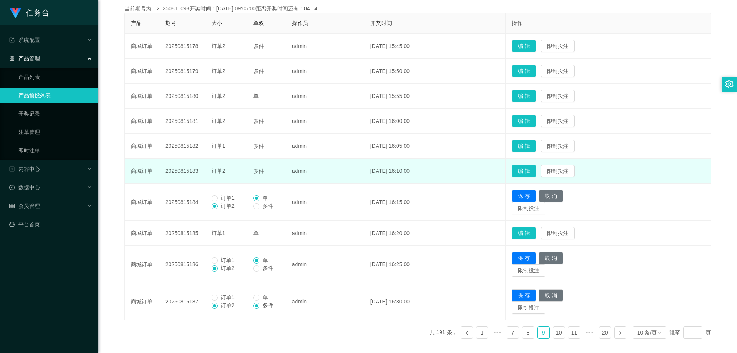
click at [536, 172] on button "编 辑" at bounding box center [524, 171] width 25 height 12
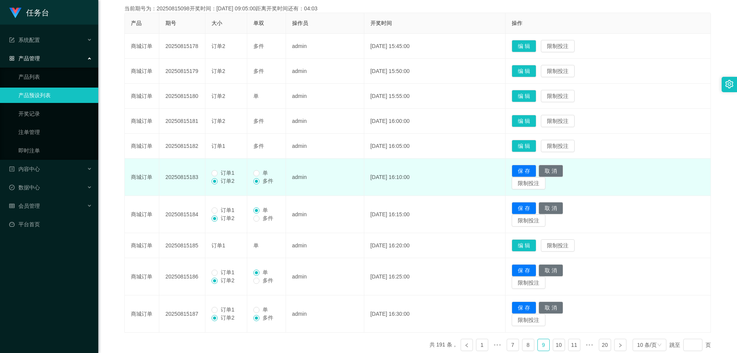
click at [537, 114] on td "编 辑 限制投注" at bounding box center [608, 121] width 205 height 25
click at [533, 120] on button "编 辑" at bounding box center [524, 121] width 25 height 12
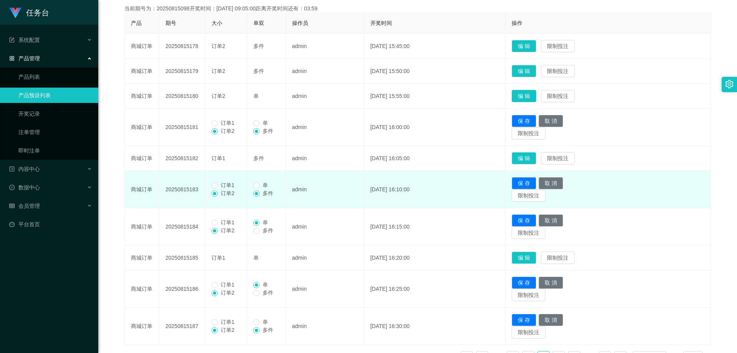
click at [536, 99] on button "编 辑" at bounding box center [524, 96] width 25 height 12
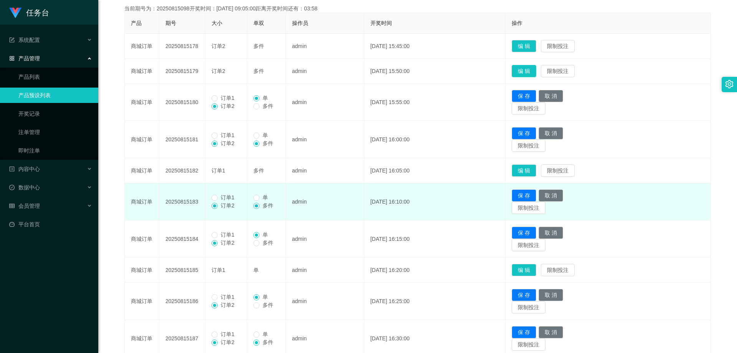
click at [530, 68] on button "编 辑" at bounding box center [524, 71] width 25 height 12
click at [534, 43] on button "编 辑" at bounding box center [524, 46] width 25 height 12
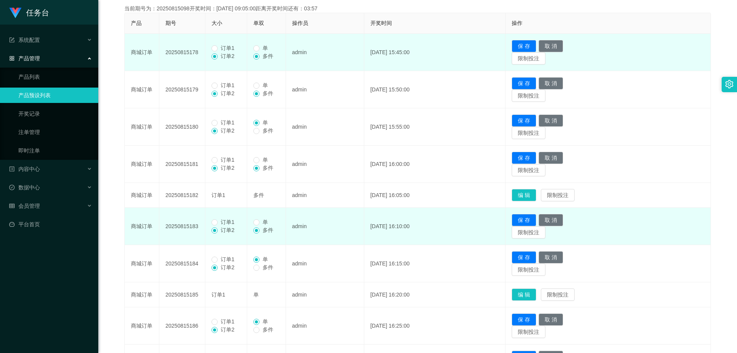
click at [221, 45] on span "订单1" at bounding box center [228, 48] width 20 height 6
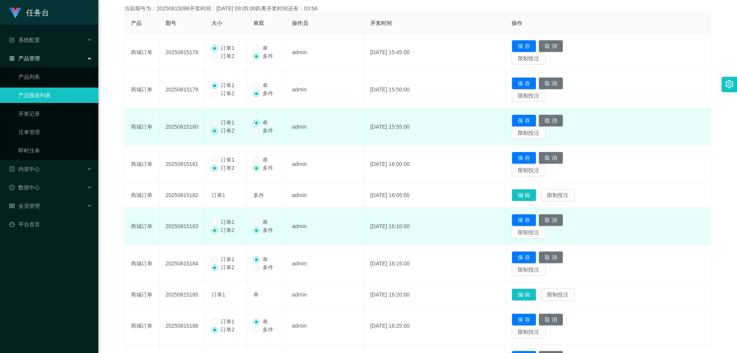
click at [227, 118] on td "订单1 订单2" at bounding box center [226, 126] width 42 height 37
click at [228, 121] on span "订单1" at bounding box center [228, 122] width 20 height 6
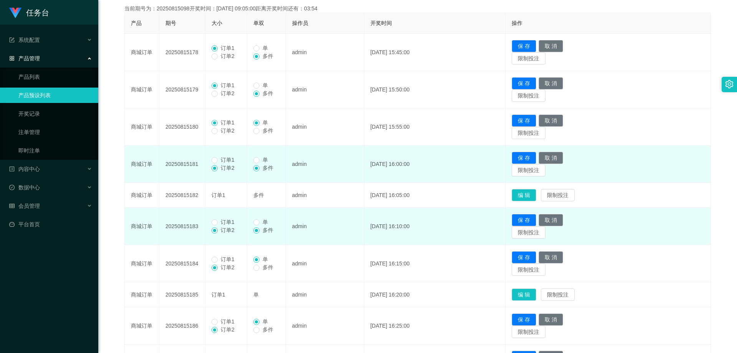
click at [232, 161] on span "订单1" at bounding box center [228, 160] width 20 height 6
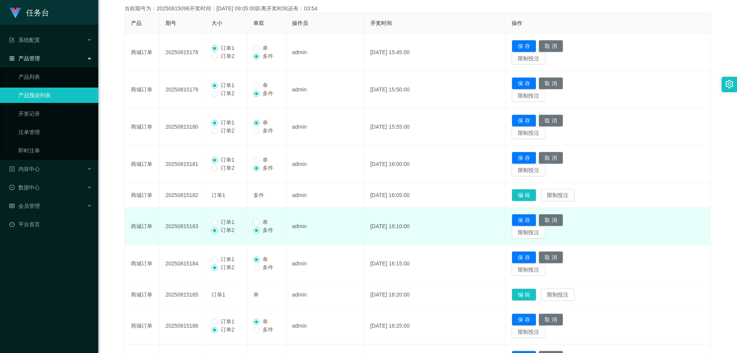
click at [227, 220] on span "订单1" at bounding box center [228, 222] width 20 height 6
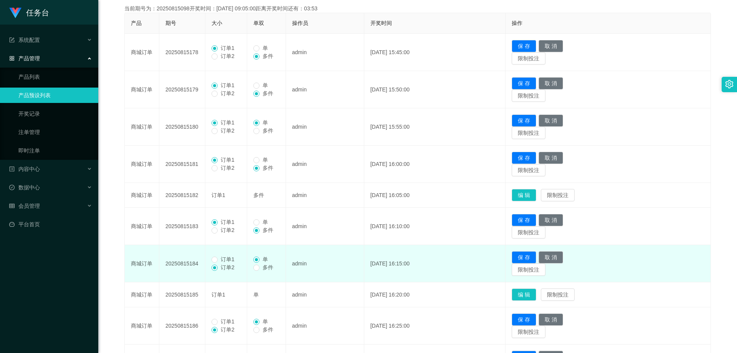
click at [231, 261] on span "订单1" at bounding box center [228, 259] width 20 height 6
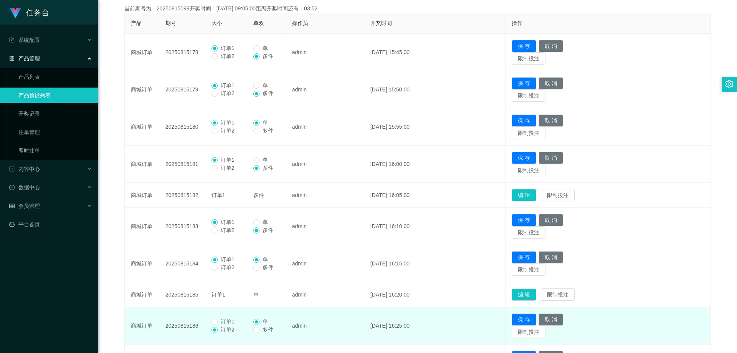
click at [220, 321] on span "订单1" at bounding box center [228, 321] width 20 height 6
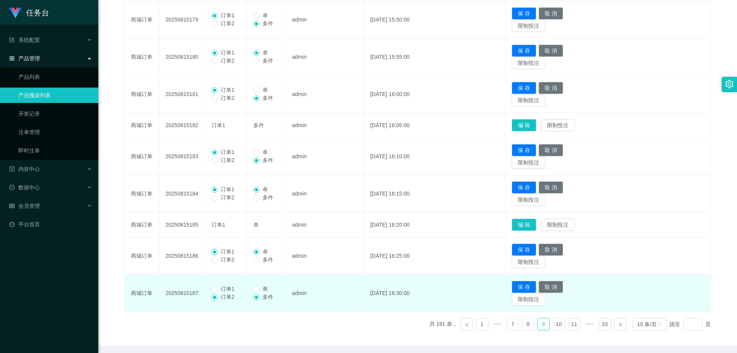
scroll to position [258, 0]
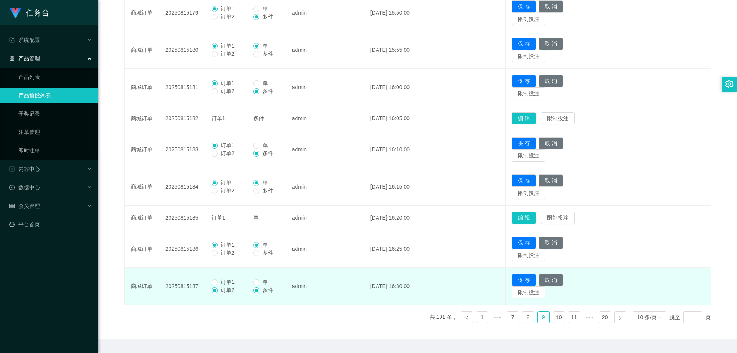
click at [226, 281] on span "订单1" at bounding box center [228, 282] width 20 height 6
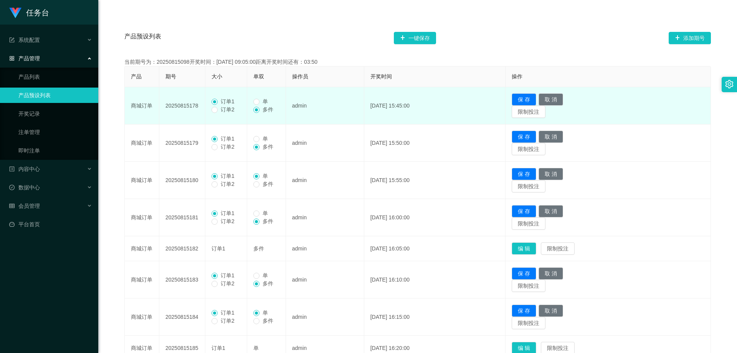
scroll to position [66, 0]
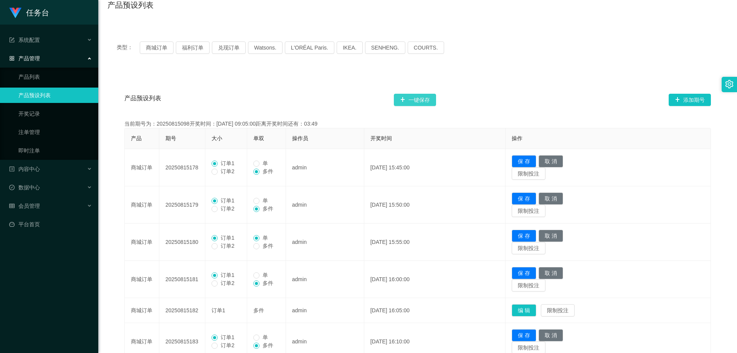
click at [417, 103] on button "一键保存" at bounding box center [415, 100] width 42 height 12
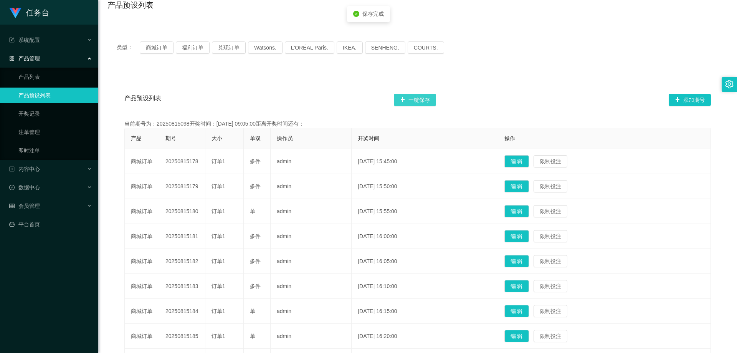
scroll to position [181, 0]
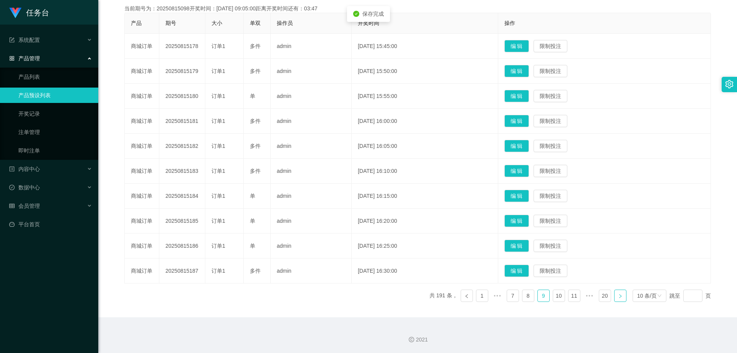
click at [618, 298] on icon "图标: right" at bounding box center [620, 296] width 5 height 5
click at [525, 271] on button "编 辑" at bounding box center [517, 271] width 25 height 12
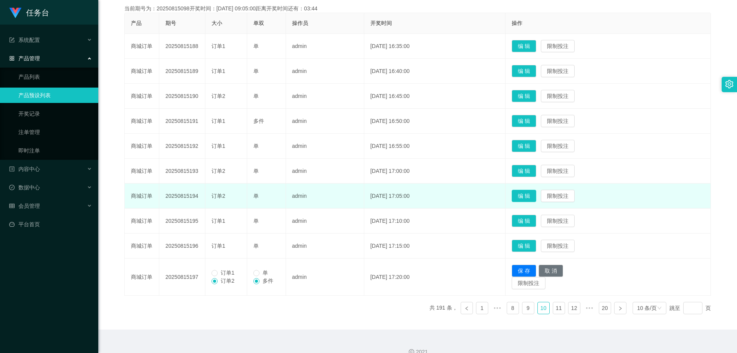
click at [536, 196] on button "编 辑" at bounding box center [524, 196] width 25 height 12
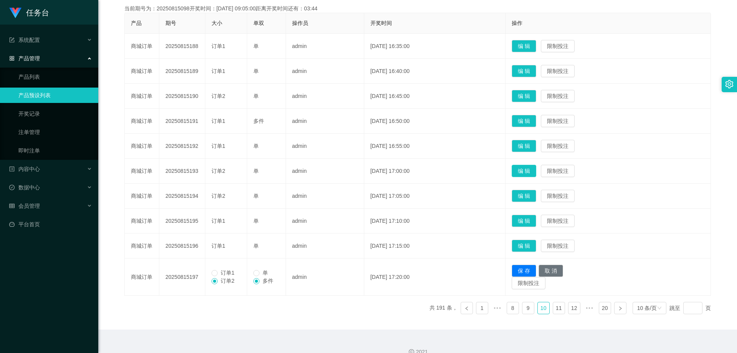
click at [536, 165] on button "编 辑" at bounding box center [524, 171] width 25 height 12
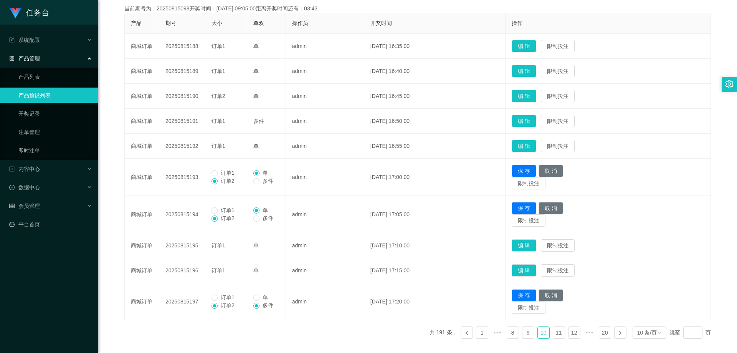
click at [533, 98] on button "编 辑" at bounding box center [524, 96] width 25 height 12
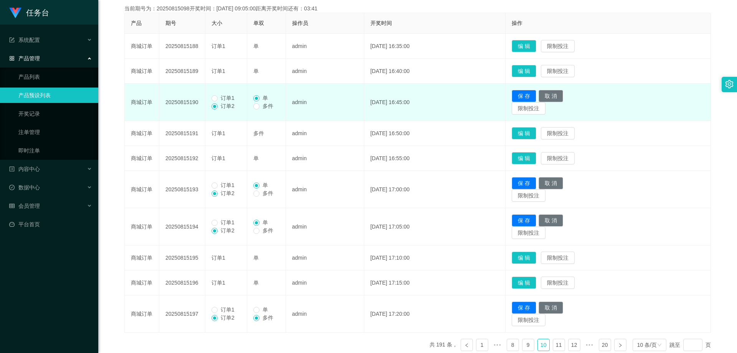
click at [225, 101] on span "订单1" at bounding box center [228, 98] width 20 height 6
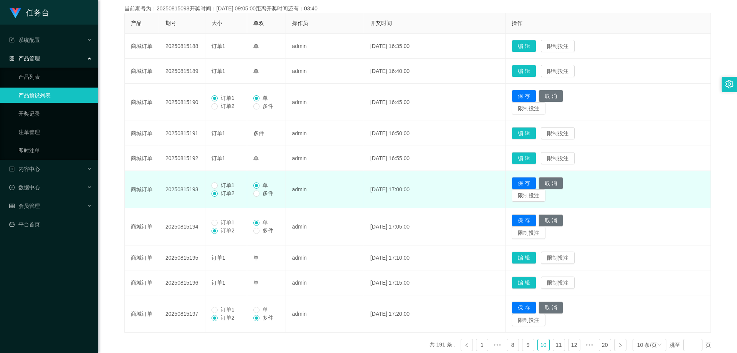
click at [218, 185] on span "订单1" at bounding box center [228, 185] width 20 height 6
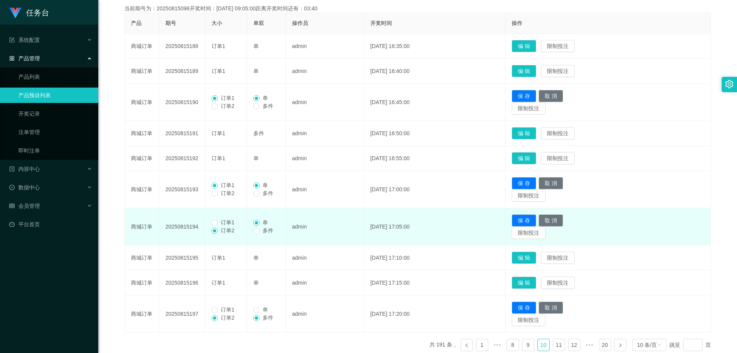
click at [223, 220] on span "订单1" at bounding box center [228, 222] width 20 height 6
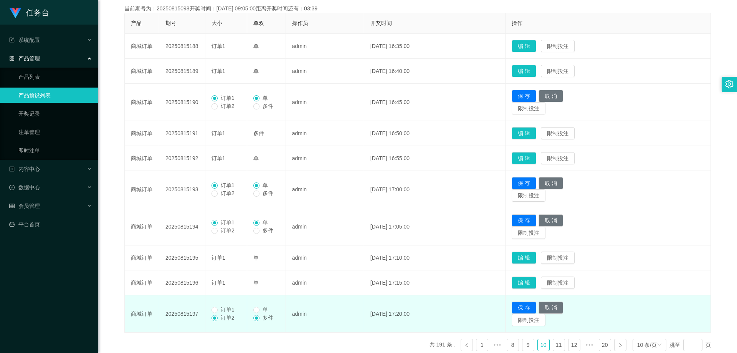
click at [225, 305] on td "订单1 订单2" at bounding box center [226, 313] width 42 height 37
click at [221, 307] on span "订单1" at bounding box center [228, 309] width 20 height 6
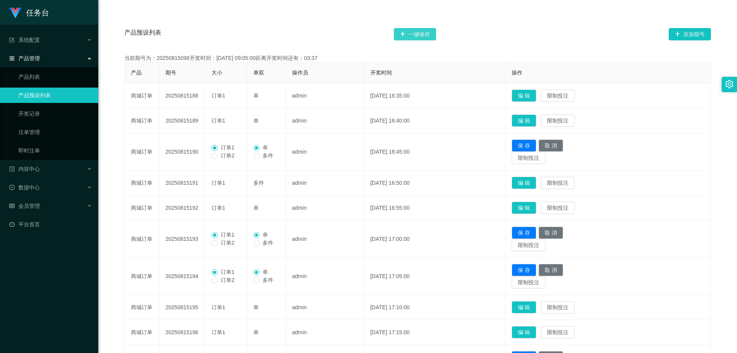
scroll to position [27, 0]
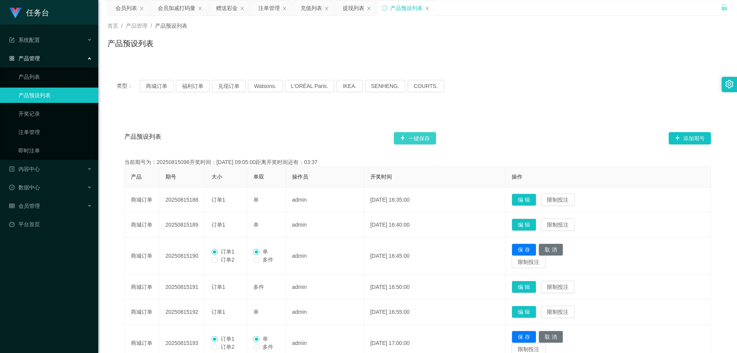
click at [423, 137] on button "一键保存" at bounding box center [415, 138] width 42 height 12
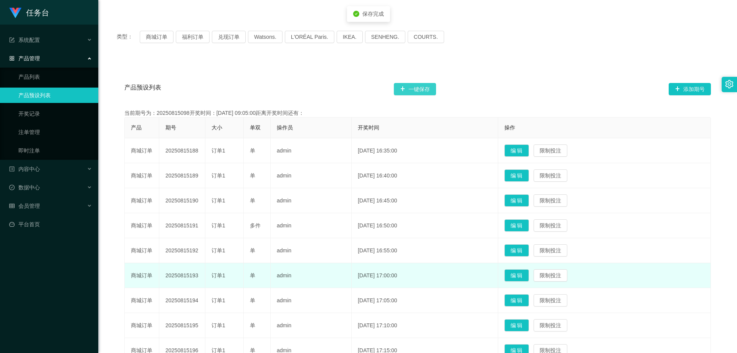
scroll to position [181, 0]
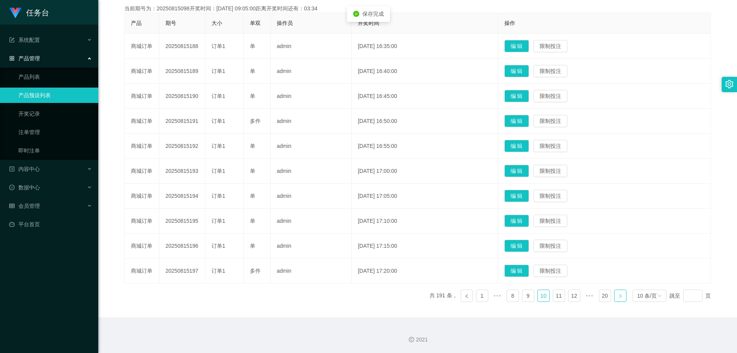
click at [621, 298] on link at bounding box center [620, 296] width 12 height 12
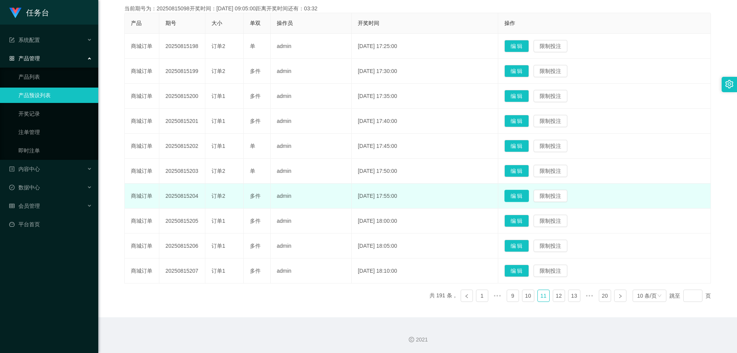
click at [524, 193] on button "编 辑" at bounding box center [517, 196] width 25 height 12
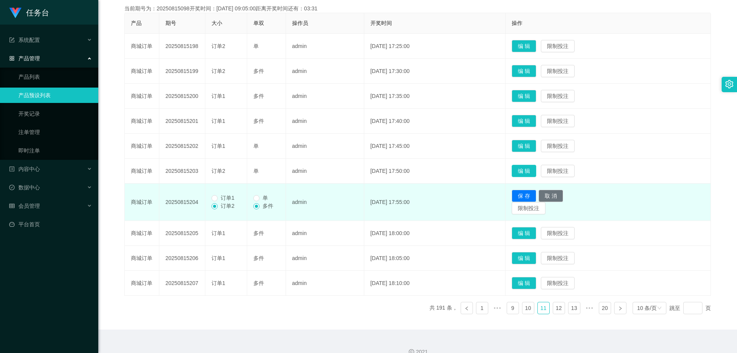
click at [522, 170] on td "编 辑 限制投注" at bounding box center [608, 171] width 205 height 25
click at [536, 168] on button "编 辑" at bounding box center [524, 171] width 25 height 12
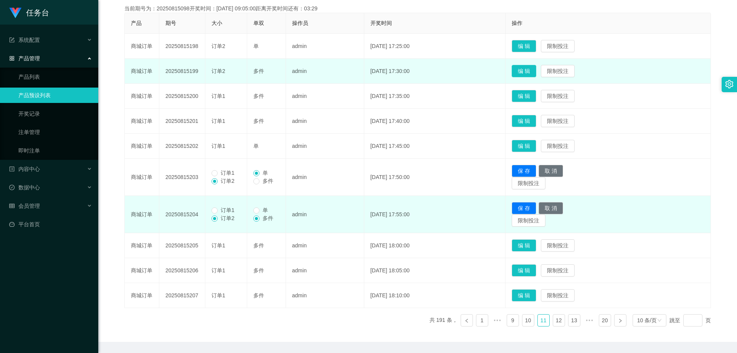
click at [536, 71] on button "编 辑" at bounding box center [524, 71] width 25 height 12
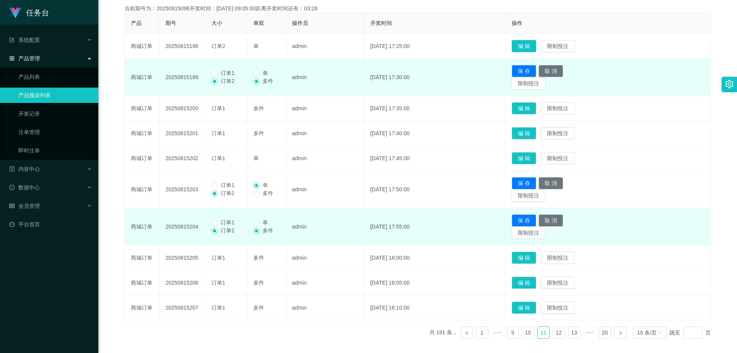
click at [532, 40] on button "编 辑" at bounding box center [524, 46] width 25 height 12
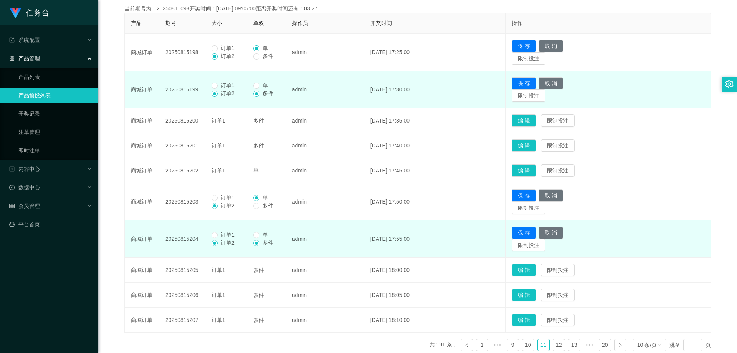
click at [225, 49] on span "订单1" at bounding box center [228, 48] width 20 height 6
click at [227, 83] on span "订单1" at bounding box center [228, 85] width 20 height 6
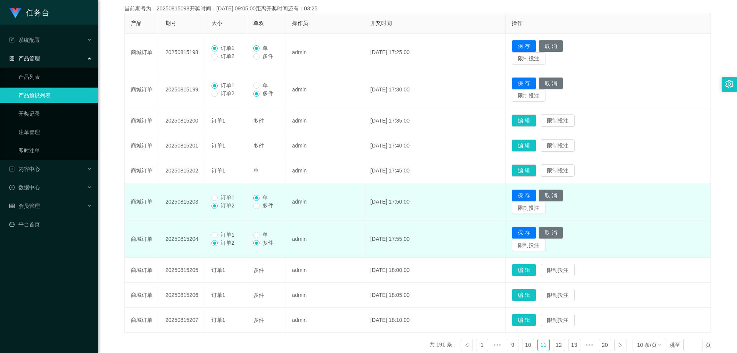
click at [220, 200] on span "订单1" at bounding box center [228, 197] width 20 height 6
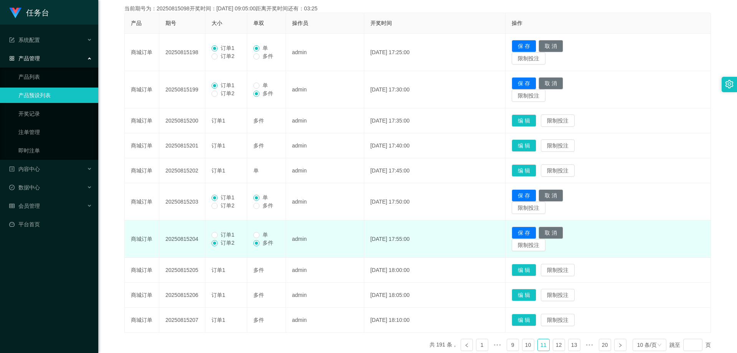
click at [228, 236] on span "订单1" at bounding box center [228, 235] width 20 height 6
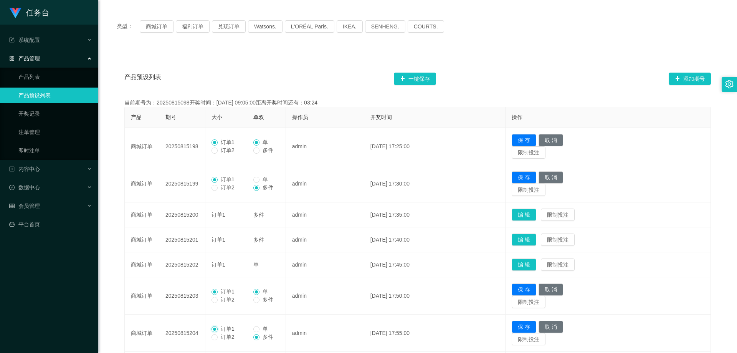
scroll to position [66, 0]
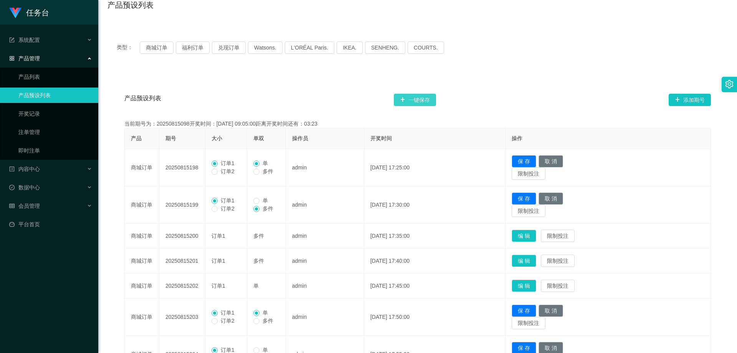
click at [427, 96] on button "一键保存" at bounding box center [415, 100] width 42 height 12
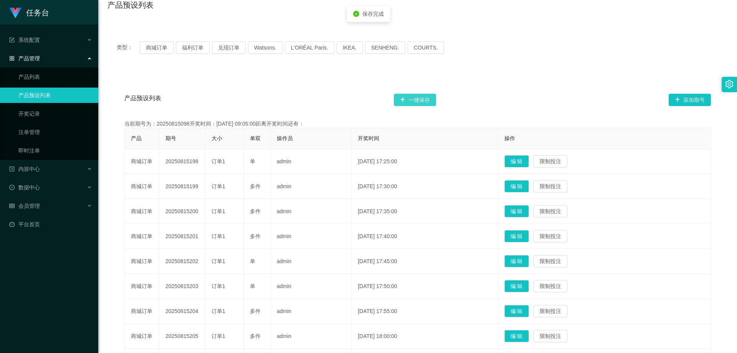
scroll to position [181, 0]
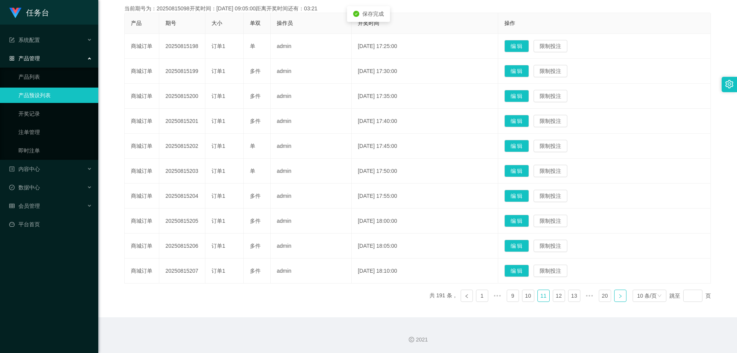
click at [614, 298] on link at bounding box center [620, 296] width 12 height 12
click at [526, 246] on button "编 辑" at bounding box center [517, 246] width 25 height 12
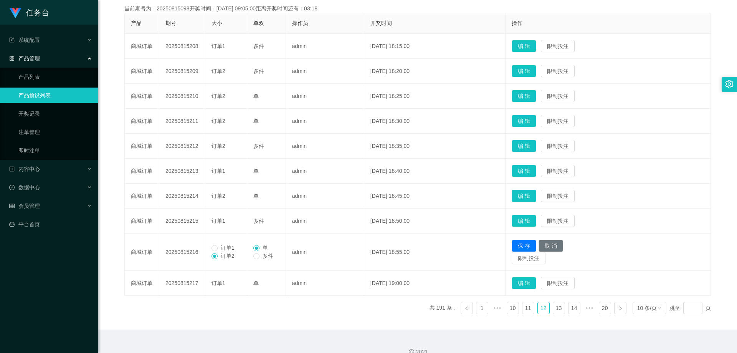
click at [533, 196] on button "编 辑" at bounding box center [524, 196] width 25 height 12
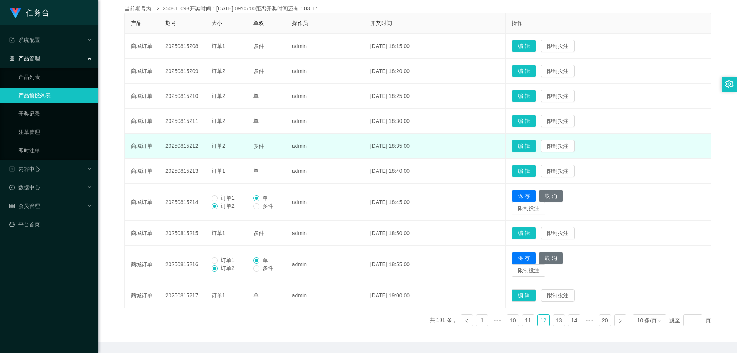
click at [533, 148] on button "编 辑" at bounding box center [524, 146] width 25 height 12
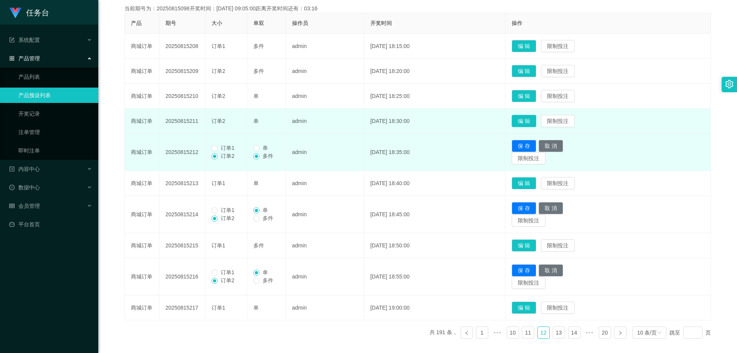
click at [532, 121] on button "编 辑" at bounding box center [524, 121] width 25 height 12
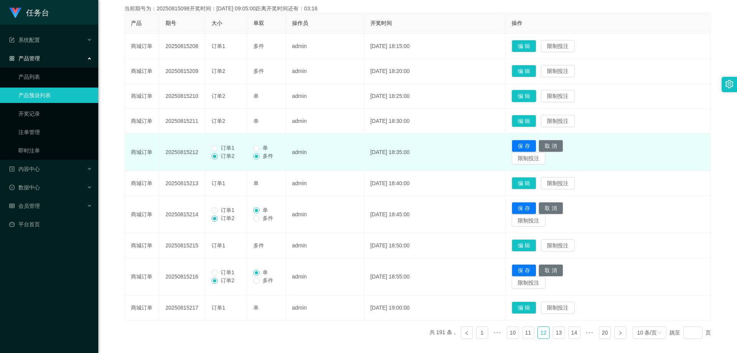
click at [536, 91] on button "编 辑" at bounding box center [524, 96] width 25 height 12
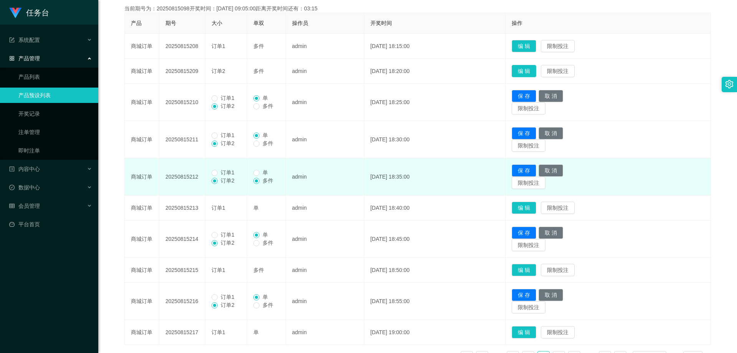
click at [534, 69] on button "编 辑" at bounding box center [524, 71] width 25 height 12
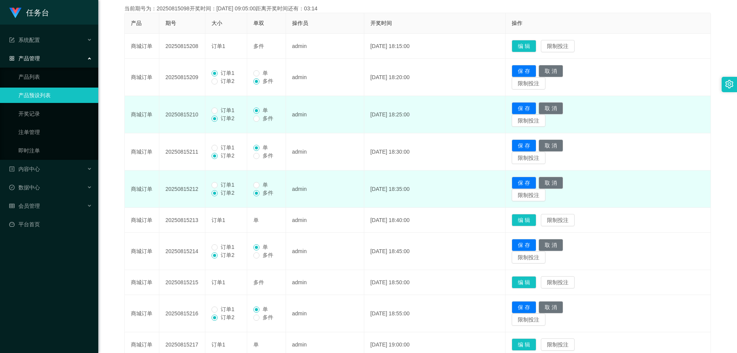
click at [224, 111] on span "订单1" at bounding box center [228, 110] width 20 height 6
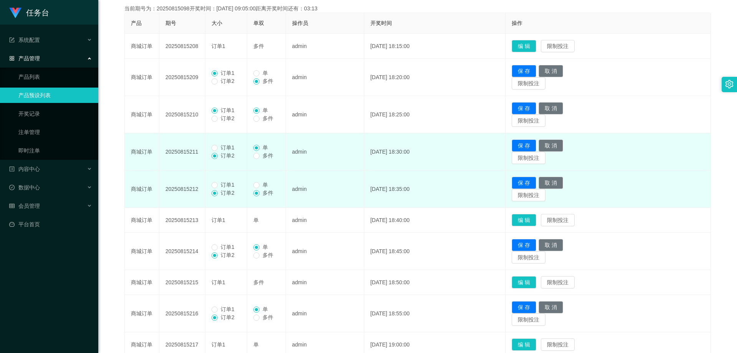
click at [220, 146] on span "订单1" at bounding box center [228, 147] width 20 height 6
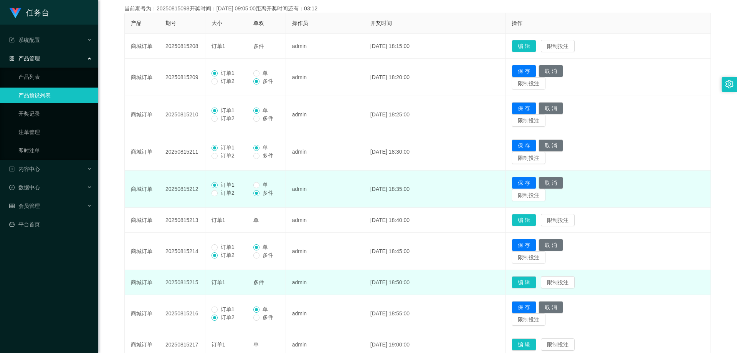
drag, startPoint x: 225, startPoint y: 247, endPoint x: 220, endPoint y: 277, distance: 30.4
click at [224, 248] on span "订单1" at bounding box center [228, 247] width 20 height 6
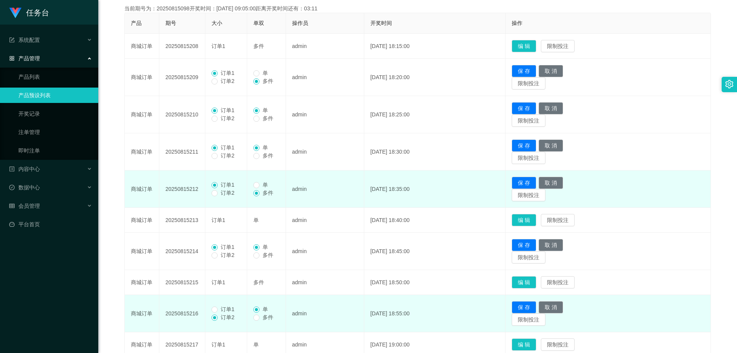
click at [222, 308] on span "订单1" at bounding box center [228, 309] width 20 height 6
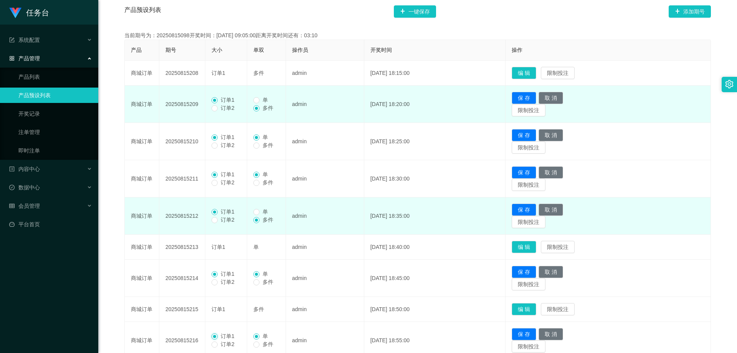
scroll to position [142, 0]
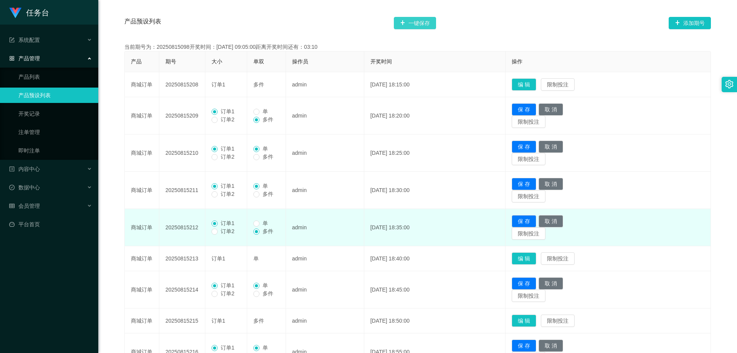
click at [417, 23] on button "一键保存" at bounding box center [415, 23] width 42 height 12
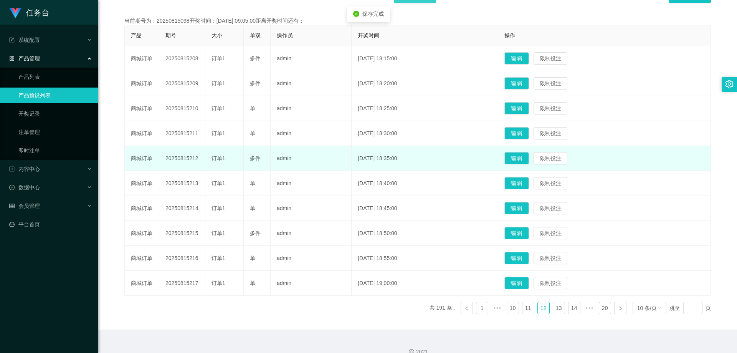
scroll to position [181, 0]
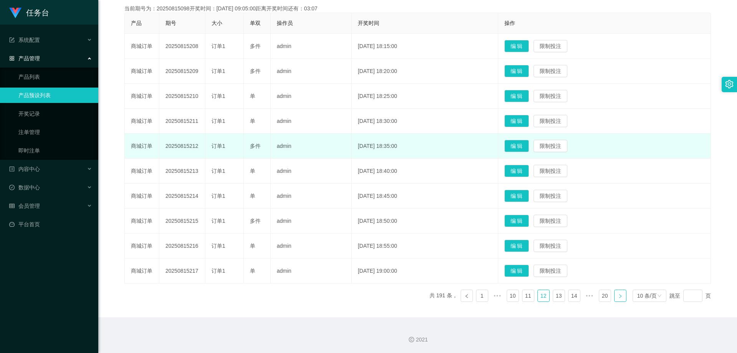
click at [620, 295] on link at bounding box center [620, 296] width 12 height 12
click at [526, 270] on button "编 辑" at bounding box center [517, 271] width 25 height 12
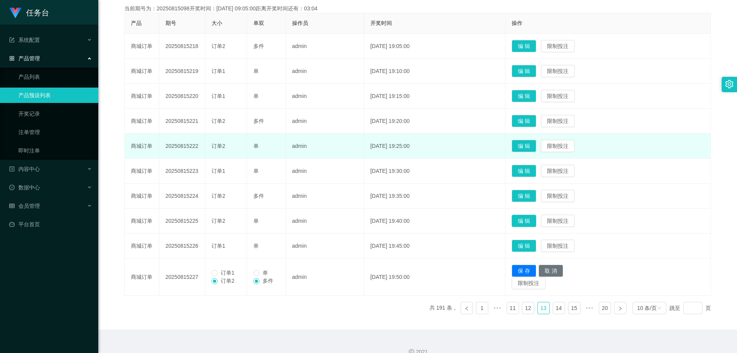
click at [525, 217] on button "编 辑" at bounding box center [524, 221] width 25 height 12
click at [535, 198] on button "编 辑" at bounding box center [524, 196] width 25 height 12
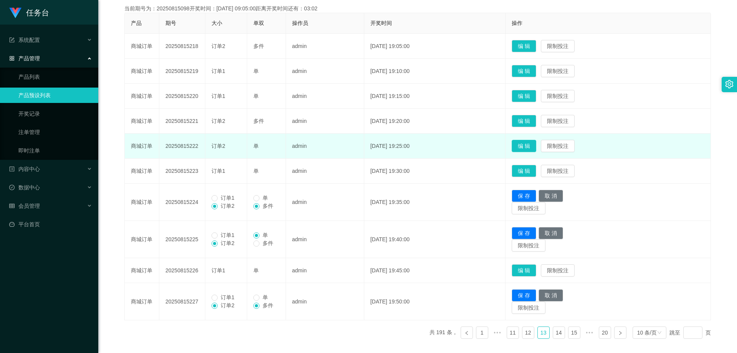
click at [536, 145] on button "编 辑" at bounding box center [524, 146] width 25 height 12
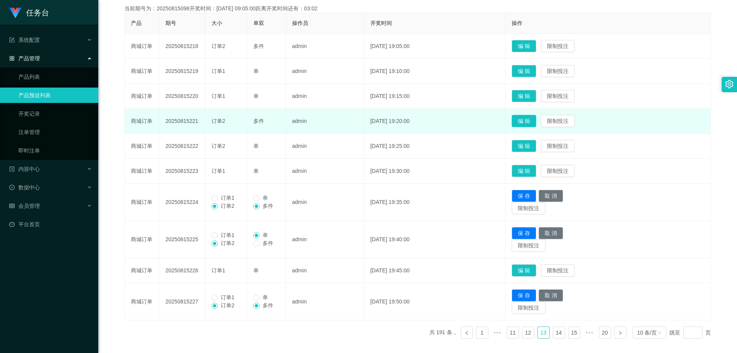
click at [536, 122] on button "编 辑" at bounding box center [524, 121] width 25 height 12
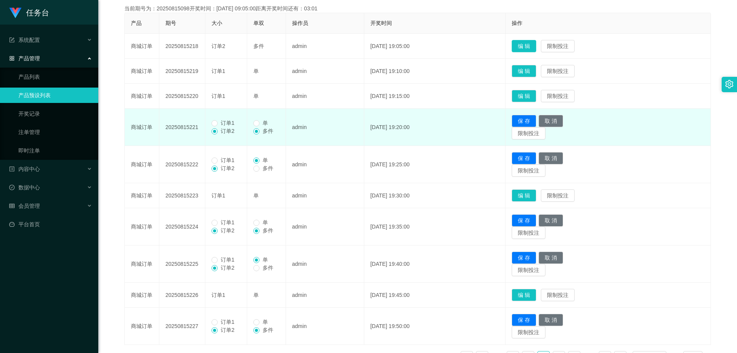
click at [528, 43] on button "编 辑" at bounding box center [524, 46] width 25 height 12
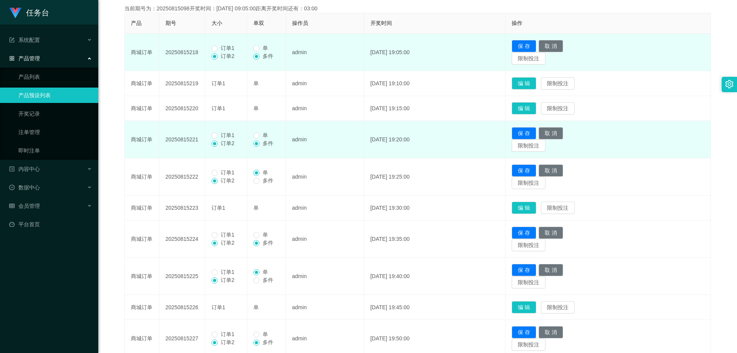
click at [223, 50] on span "订单1" at bounding box center [228, 48] width 20 height 6
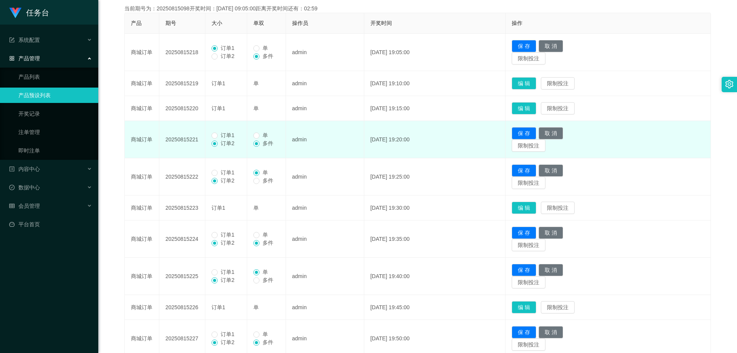
click at [218, 134] on span "订单1" at bounding box center [228, 135] width 20 height 6
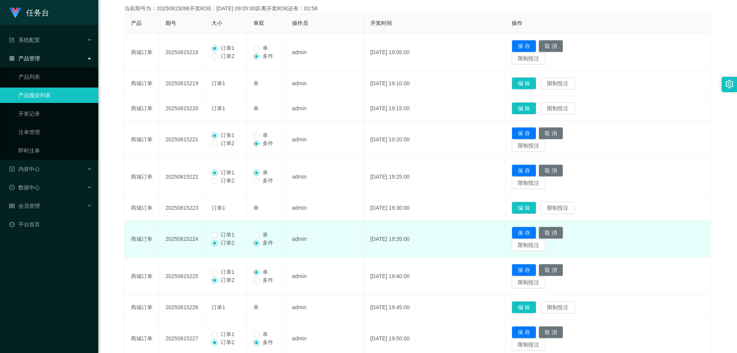
click at [226, 233] on span "订单1" at bounding box center [228, 235] width 20 height 6
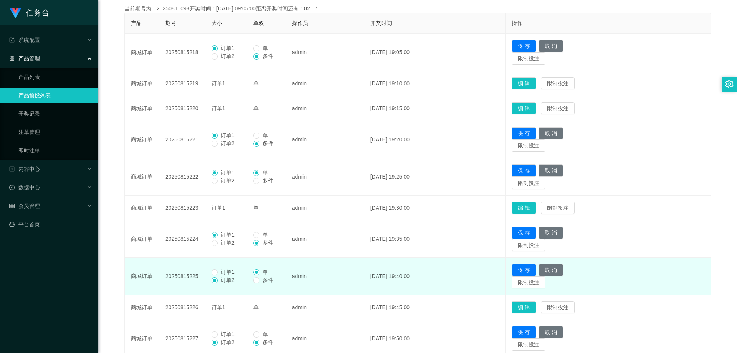
click at [223, 274] on span "订单1" at bounding box center [228, 272] width 20 height 6
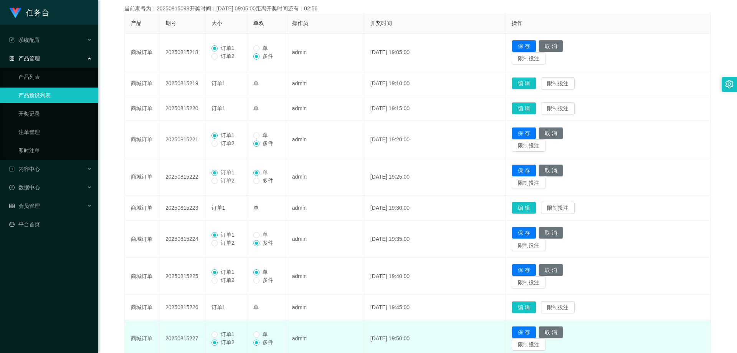
drag, startPoint x: 227, startPoint y: 336, endPoint x: 238, endPoint y: 319, distance: 20.2
click at [227, 336] on span "订单1" at bounding box center [228, 334] width 20 height 6
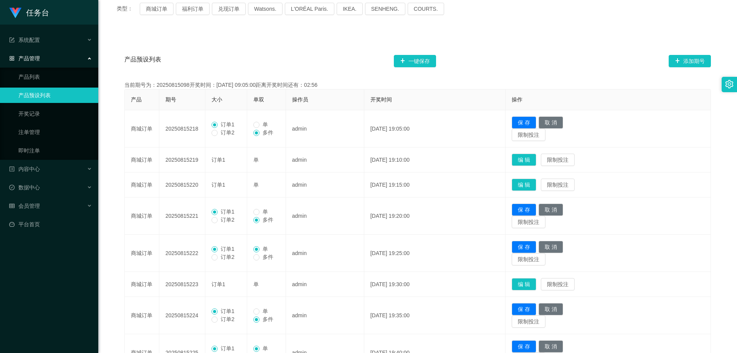
scroll to position [104, 0]
click at [424, 65] on button "一键保存" at bounding box center [415, 61] width 42 height 12
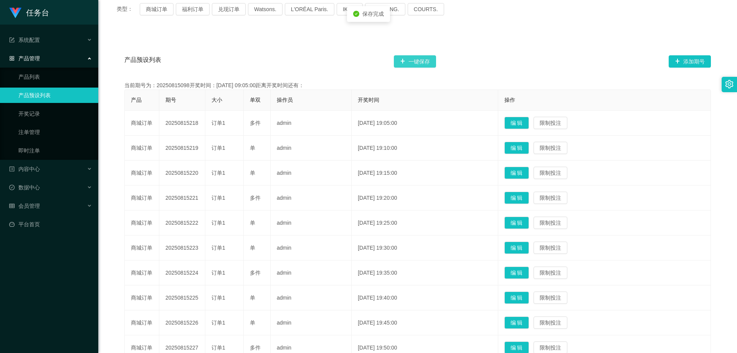
scroll to position [181, 0]
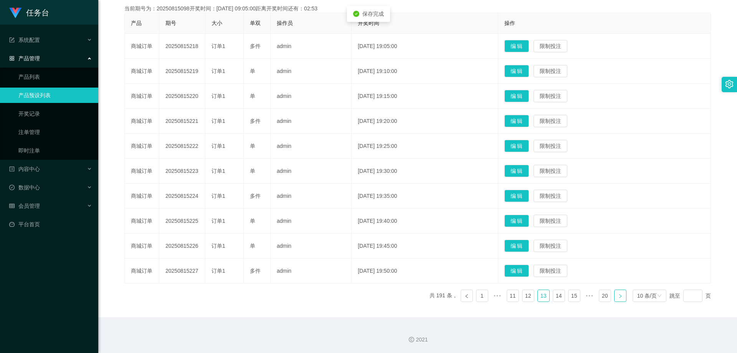
click at [618, 298] on icon "图标: right" at bounding box center [620, 296] width 5 height 5
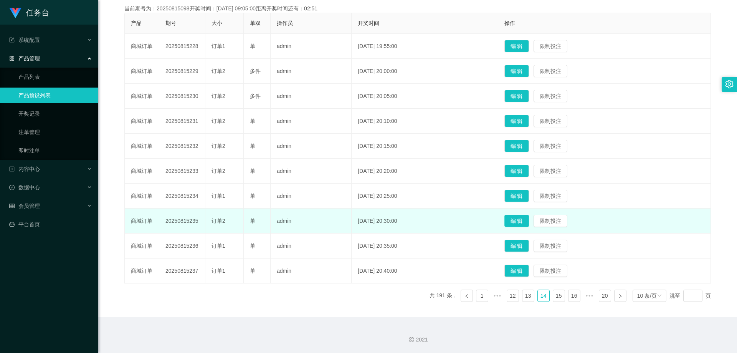
click at [529, 223] on button "编 辑" at bounding box center [517, 221] width 25 height 12
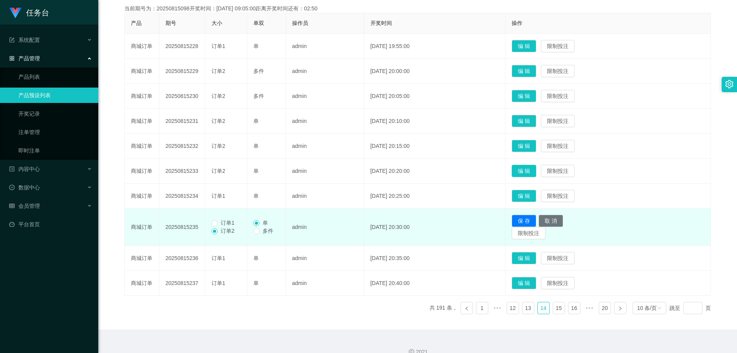
click at [531, 171] on button "编 辑" at bounding box center [524, 171] width 25 height 12
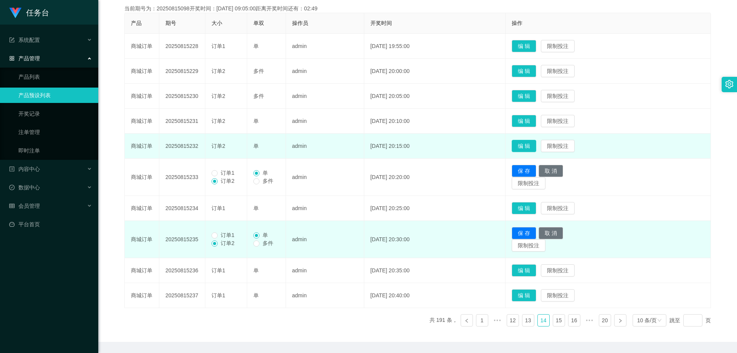
click at [536, 145] on button "编 辑" at bounding box center [524, 146] width 25 height 12
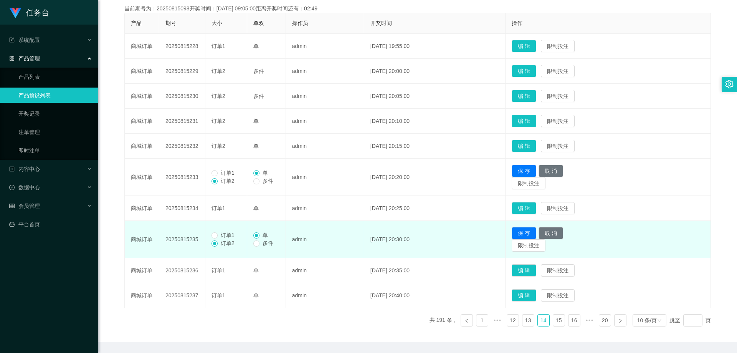
click at [536, 120] on button "编 辑" at bounding box center [524, 121] width 25 height 12
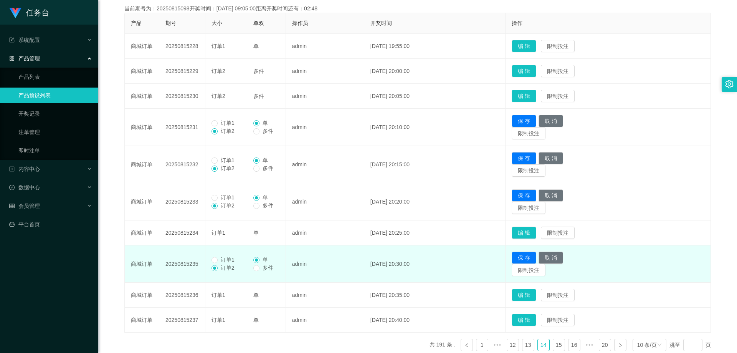
click at [529, 93] on button "编 辑" at bounding box center [524, 96] width 25 height 12
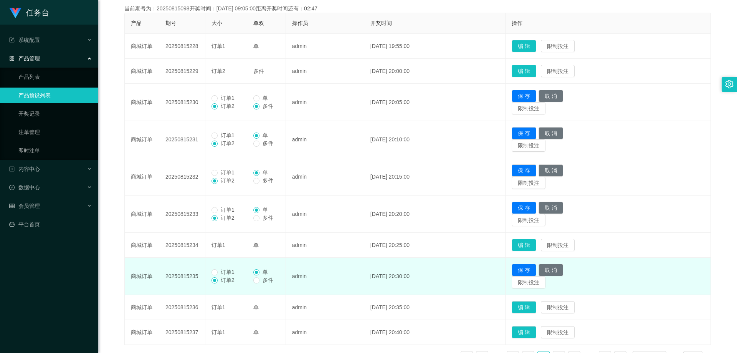
click at [536, 69] on button "编 辑" at bounding box center [524, 71] width 25 height 12
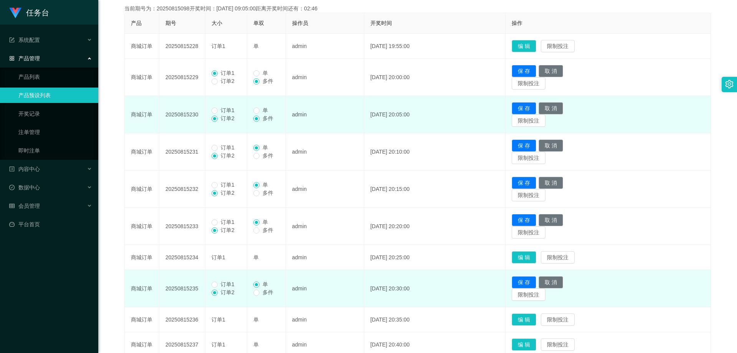
click at [219, 110] on span "订单1" at bounding box center [228, 110] width 20 height 6
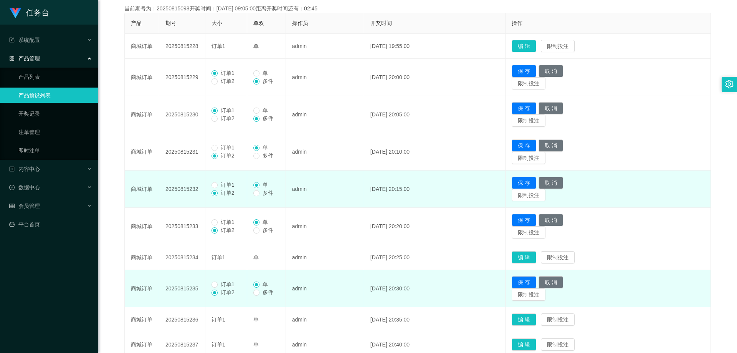
drag, startPoint x: 221, startPoint y: 149, endPoint x: 213, endPoint y: 177, distance: 29.5
click at [222, 149] on span "订单1" at bounding box center [228, 147] width 20 height 6
click at [216, 190] on span at bounding box center [215, 193] width 6 height 6
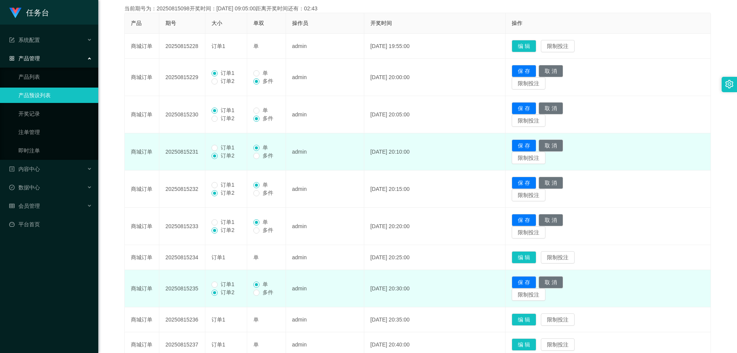
click at [225, 150] on span "订单1" at bounding box center [228, 147] width 20 height 6
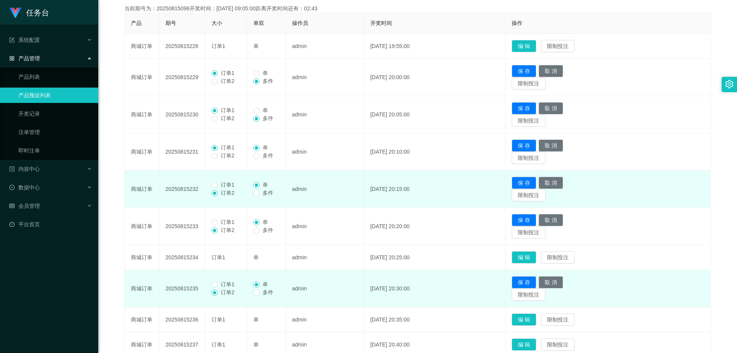
click at [220, 185] on span "订单1" at bounding box center [228, 185] width 20 height 6
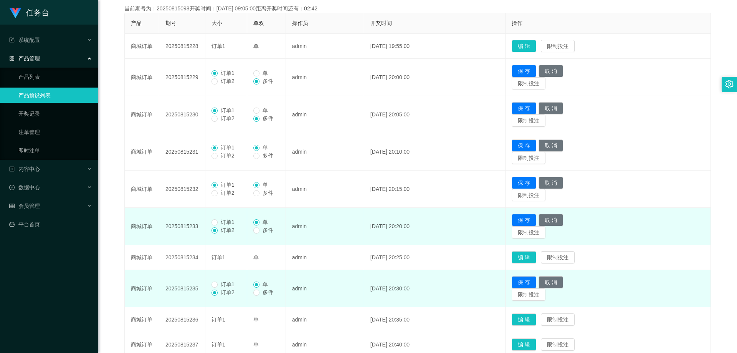
click at [226, 220] on span "订单1" at bounding box center [228, 222] width 20 height 6
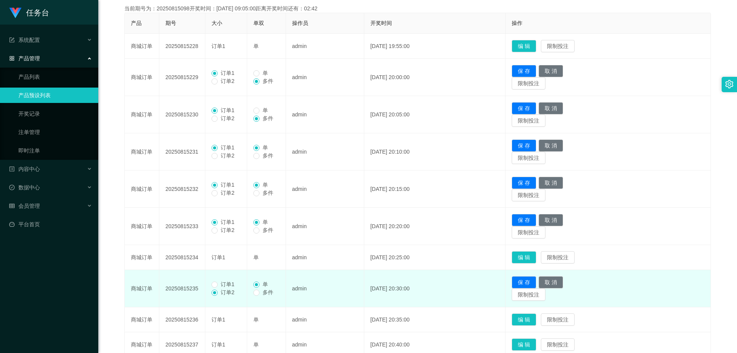
drag, startPoint x: 225, startPoint y: 285, endPoint x: 227, endPoint y: 293, distance: 8.3
click at [225, 286] on span "订单1" at bounding box center [228, 284] width 20 height 6
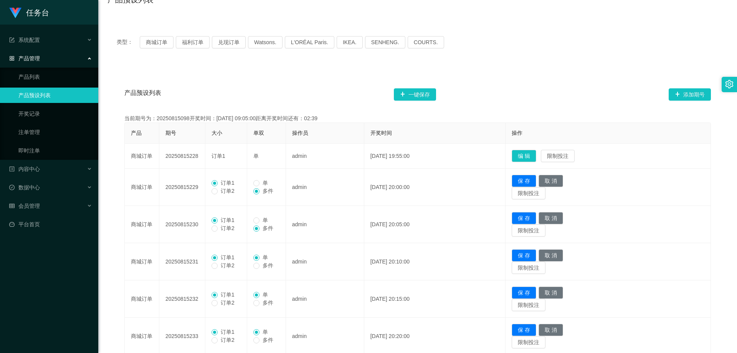
scroll to position [63, 0]
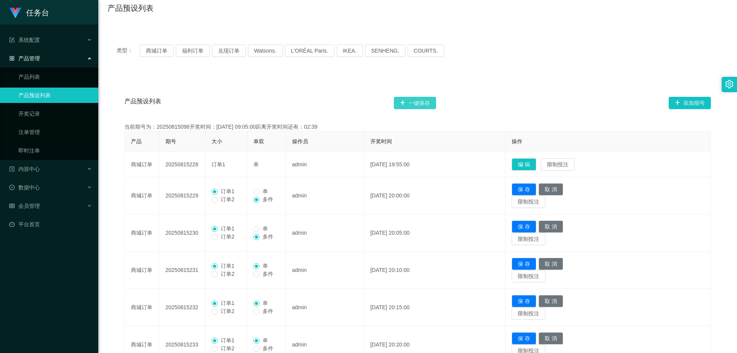
click at [420, 100] on button "一键保存" at bounding box center [415, 103] width 42 height 12
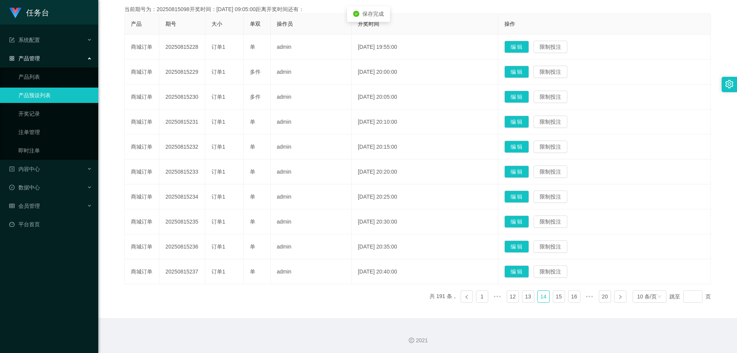
scroll to position [181, 0]
click at [614, 300] on link at bounding box center [620, 296] width 12 height 12
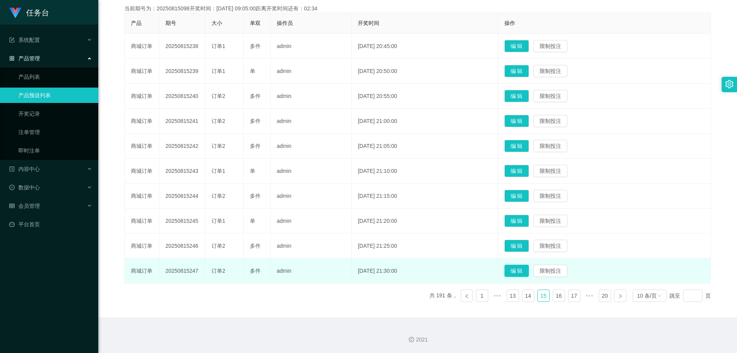
click at [519, 268] on button "编 辑" at bounding box center [517, 271] width 25 height 12
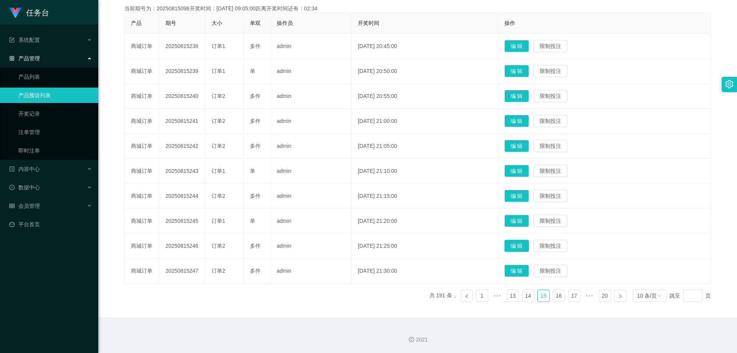
click at [526, 248] on button "编 辑" at bounding box center [517, 246] width 25 height 12
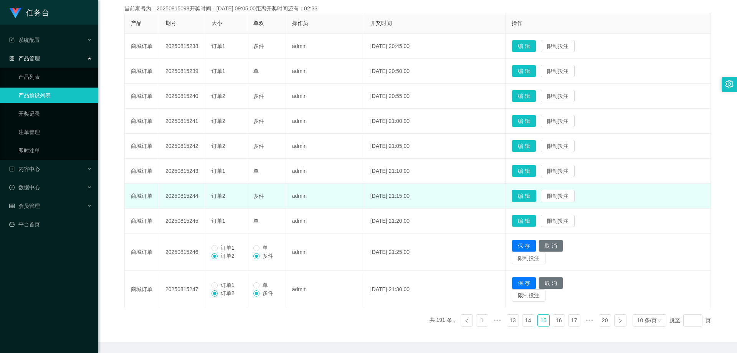
click at [534, 199] on button "编 辑" at bounding box center [524, 196] width 25 height 12
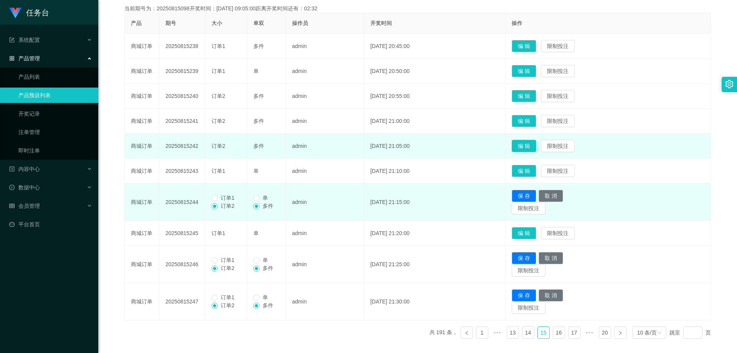
click at [536, 148] on button "编 辑" at bounding box center [524, 146] width 25 height 12
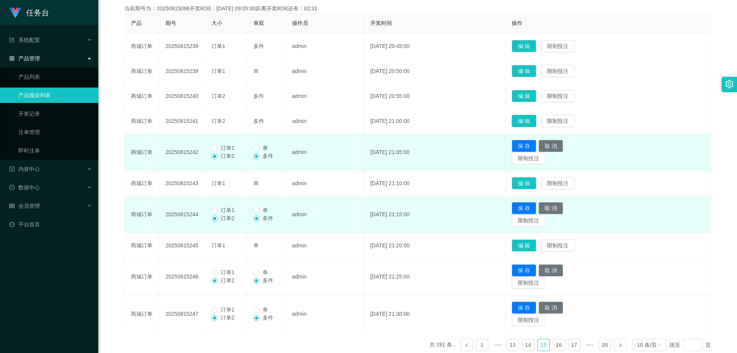
click at [536, 118] on button "编 辑" at bounding box center [524, 121] width 25 height 12
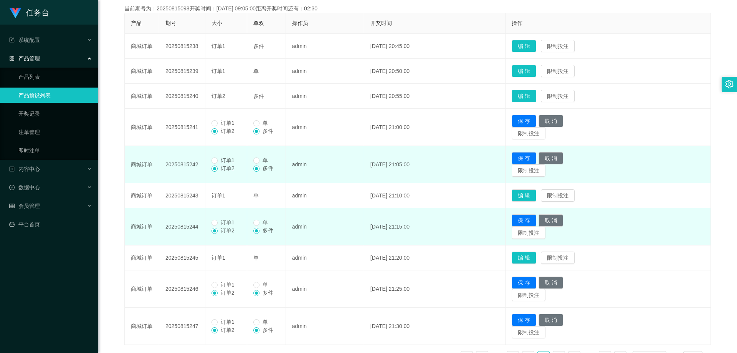
click at [530, 100] on button "编 辑" at bounding box center [524, 96] width 25 height 12
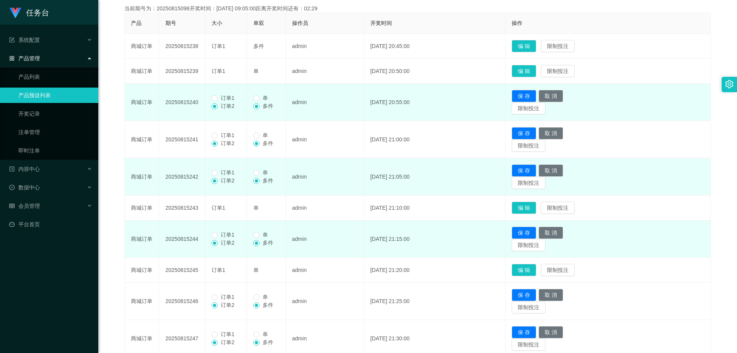
click at [229, 101] on span "订单1" at bounding box center [228, 98] width 20 height 6
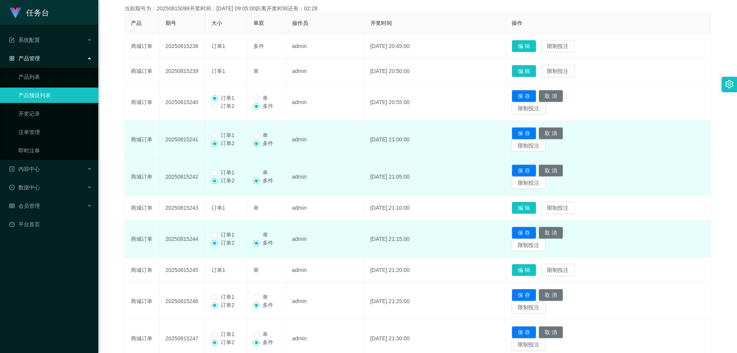
click at [218, 134] on span "订单1" at bounding box center [228, 135] width 20 height 6
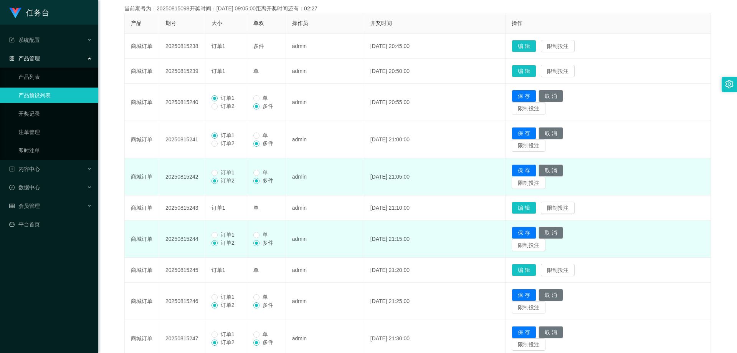
click at [229, 174] on span "订单1" at bounding box center [228, 172] width 20 height 6
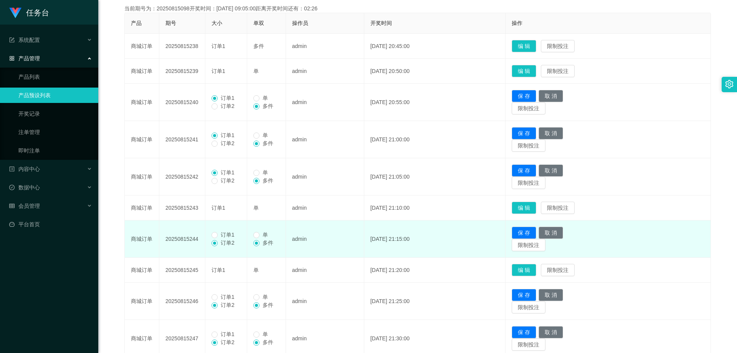
click at [229, 237] on span "订单1" at bounding box center [228, 235] width 20 height 6
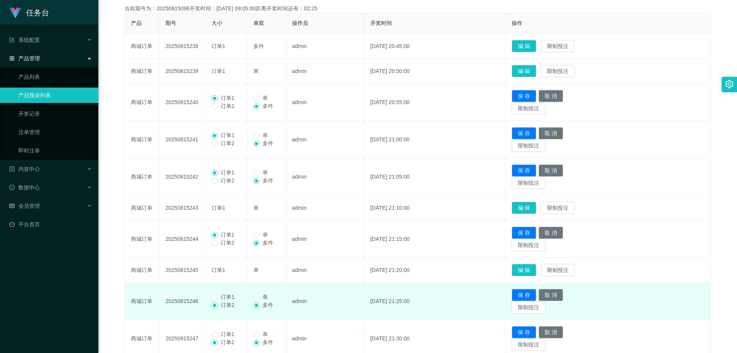
click at [228, 295] on span "订单1" at bounding box center [228, 297] width 20 height 6
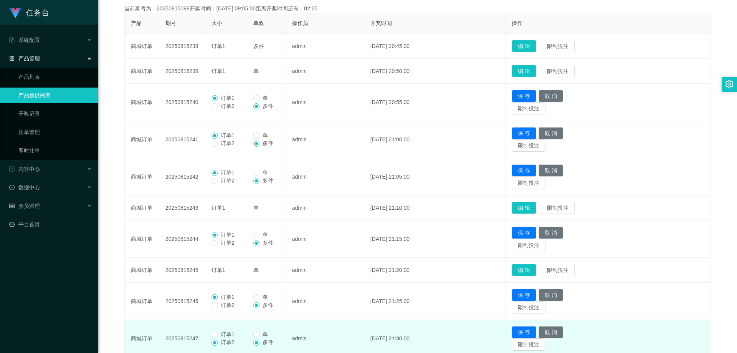
click at [226, 329] on td "订单1 订单2" at bounding box center [226, 338] width 42 height 37
click at [225, 332] on span "订单1" at bounding box center [228, 334] width 20 height 6
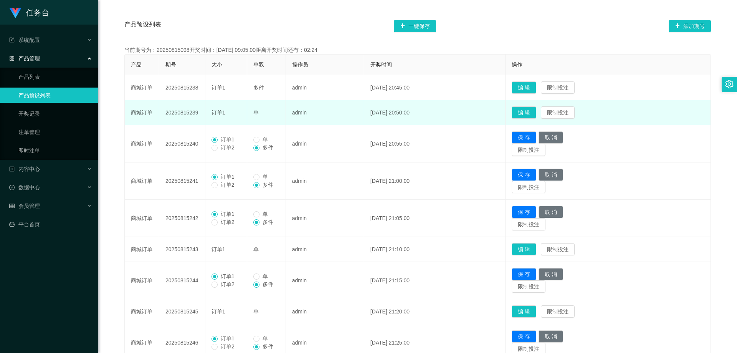
scroll to position [104, 0]
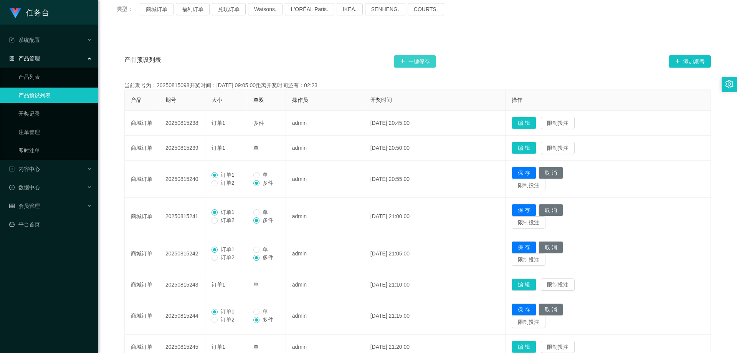
click at [428, 67] on button "一键保存" at bounding box center [415, 61] width 42 height 12
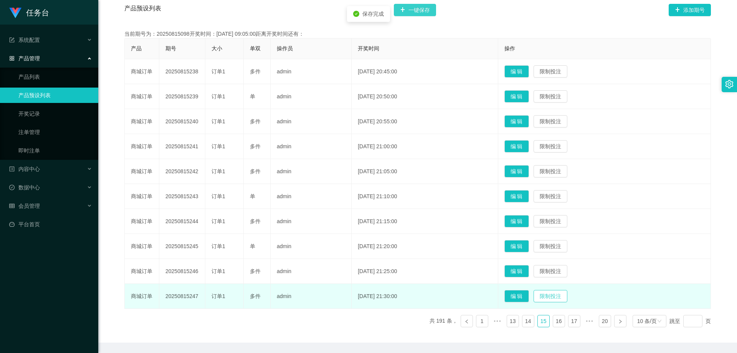
scroll to position [181, 0]
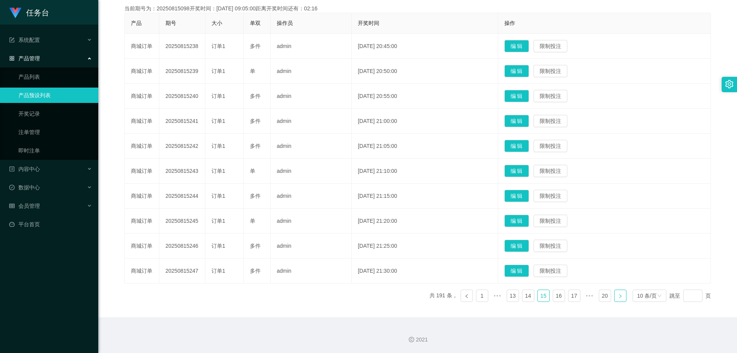
click at [620, 295] on link at bounding box center [620, 296] width 12 height 12
click at [529, 196] on button "编 辑" at bounding box center [517, 196] width 25 height 12
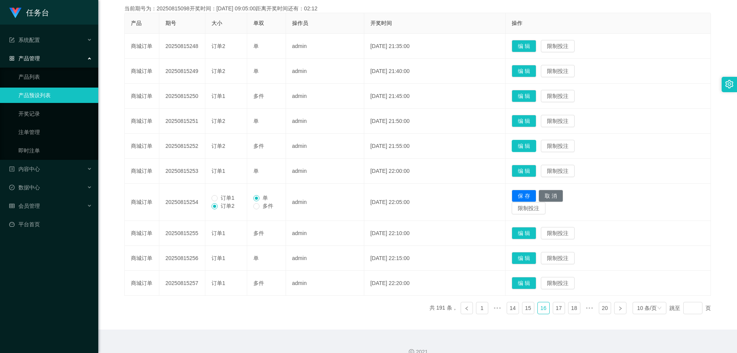
click at [534, 149] on button "编 辑" at bounding box center [524, 146] width 25 height 12
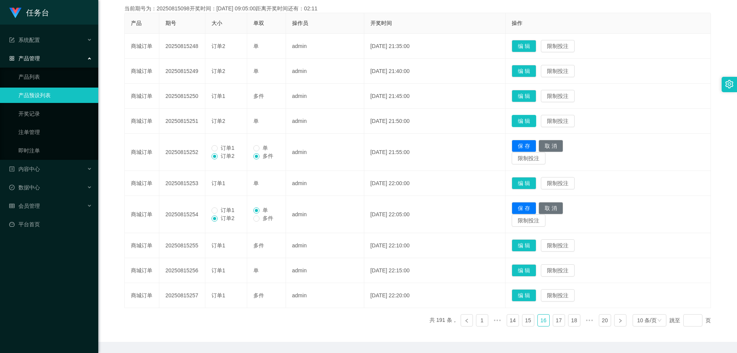
click at [536, 116] on button "编 辑" at bounding box center [524, 121] width 25 height 12
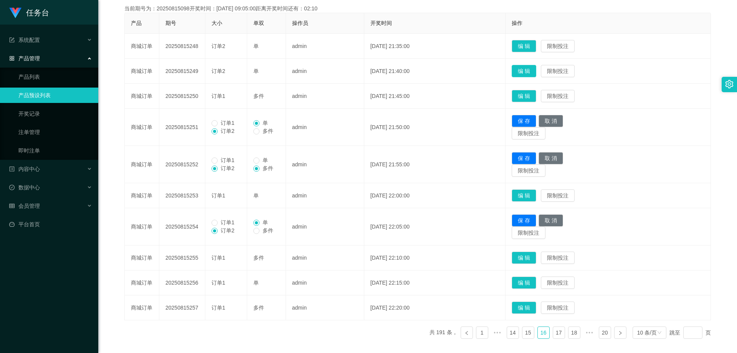
click at [536, 69] on button "编 辑" at bounding box center [524, 71] width 25 height 12
click at [538, 38] on td "编 辑 限制投注" at bounding box center [608, 46] width 205 height 25
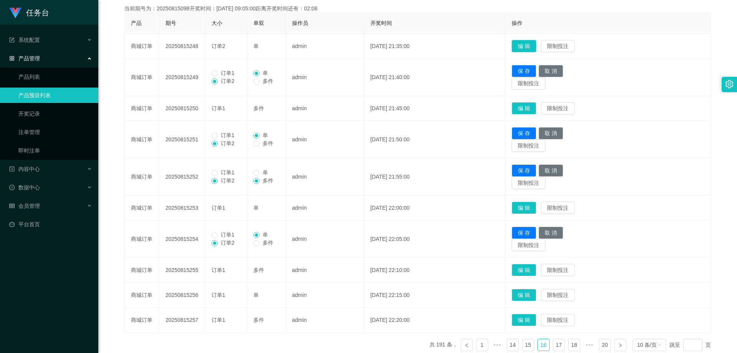
click at [533, 44] on button "编 辑" at bounding box center [524, 46] width 25 height 12
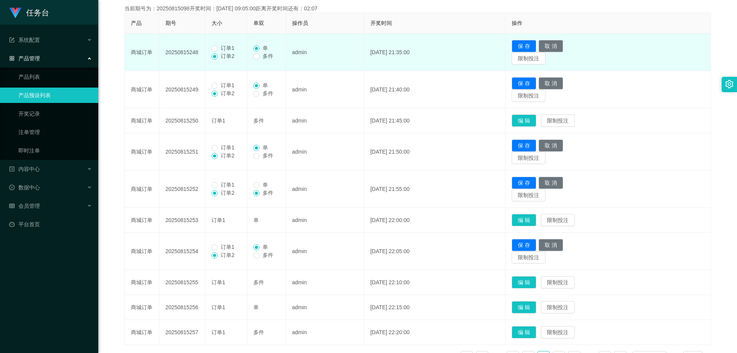
click at [222, 50] on span "订单1" at bounding box center [228, 48] width 20 height 6
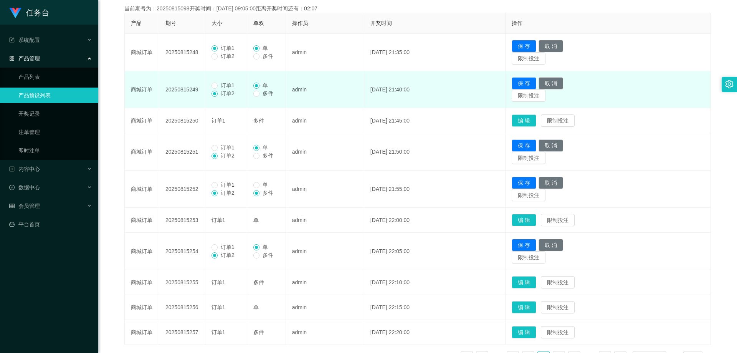
click at [224, 85] on span "订单1" at bounding box center [228, 85] width 20 height 6
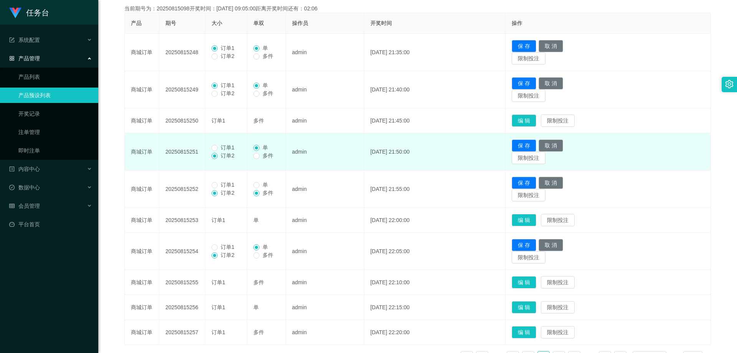
click at [218, 142] on td "订单1 订单2" at bounding box center [226, 151] width 42 height 37
click at [219, 144] on span "订单1" at bounding box center [228, 147] width 20 height 6
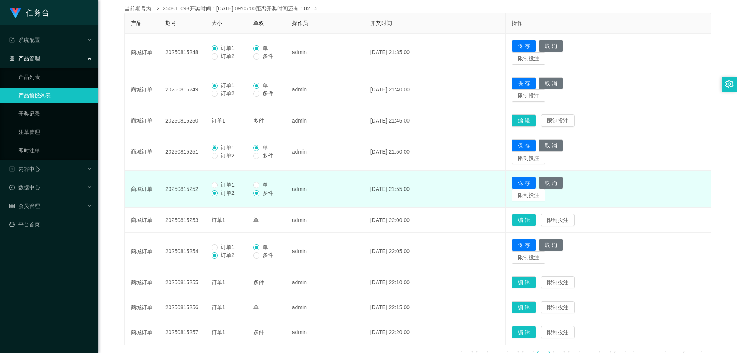
click at [221, 185] on span "订单1" at bounding box center [228, 185] width 20 height 6
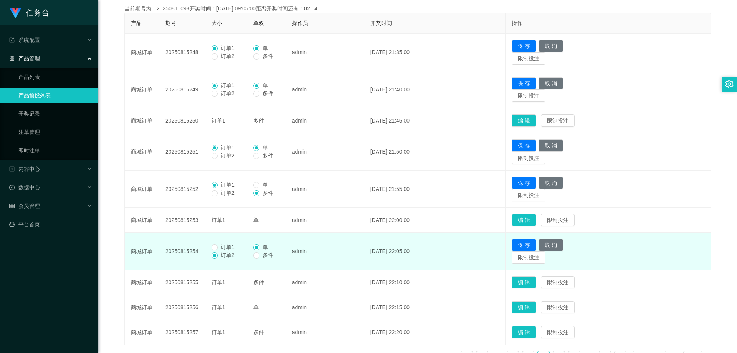
click at [219, 247] on span "订单1" at bounding box center [228, 247] width 20 height 6
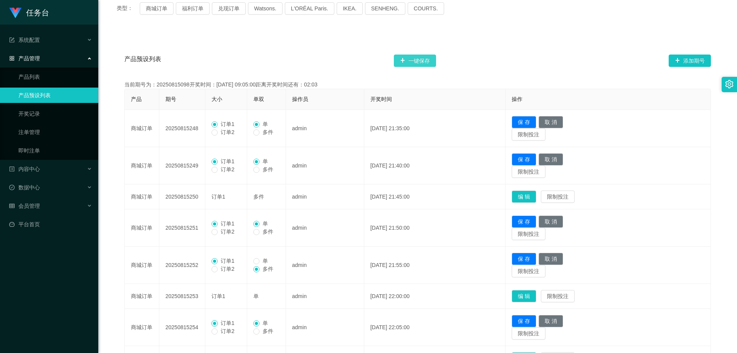
scroll to position [104, 0]
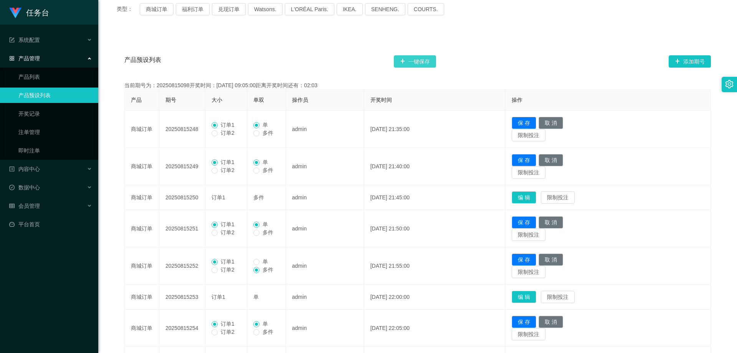
click at [418, 63] on button "一键保存" at bounding box center [415, 61] width 42 height 12
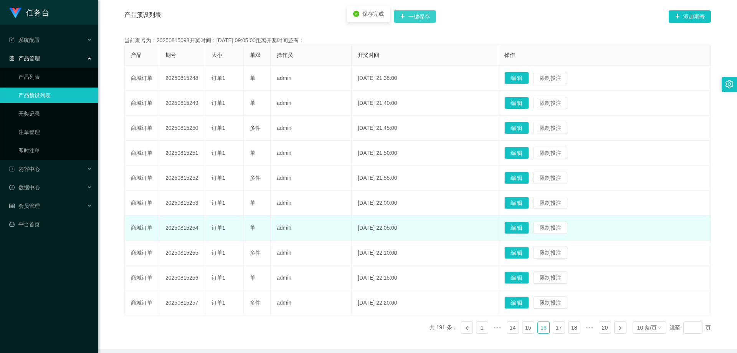
scroll to position [181, 0]
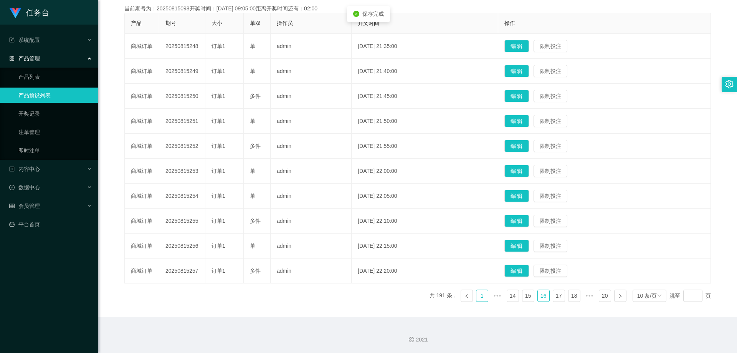
click at [478, 295] on link "1" at bounding box center [483, 296] width 12 height 12
click at [619, 298] on link at bounding box center [620, 296] width 12 height 12
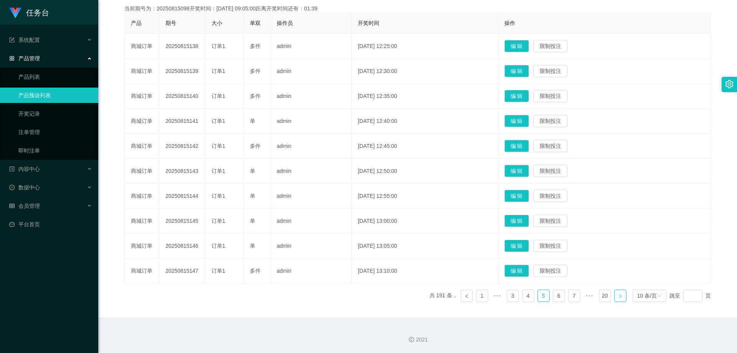
click at [619, 298] on link at bounding box center [620, 296] width 12 height 12
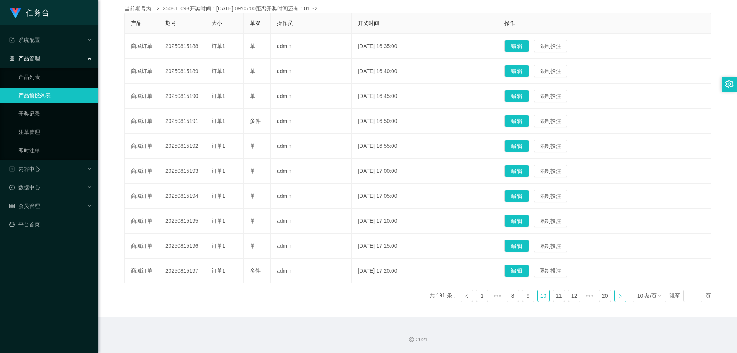
click at [619, 298] on link at bounding box center [620, 296] width 12 height 12
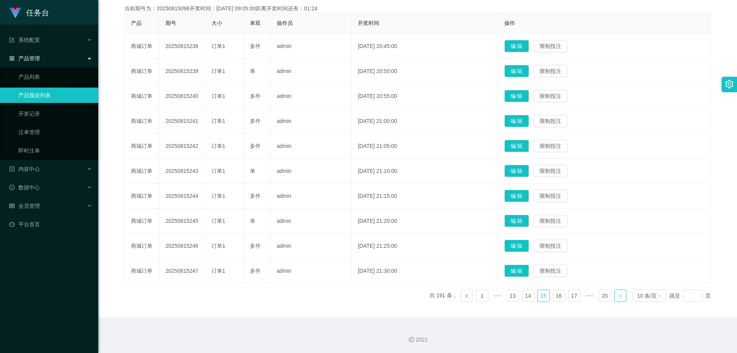
click at [619, 298] on link at bounding box center [620, 296] width 12 height 12
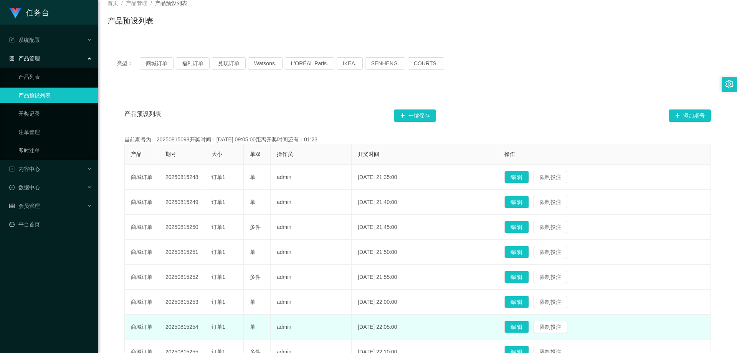
scroll to position [27, 0]
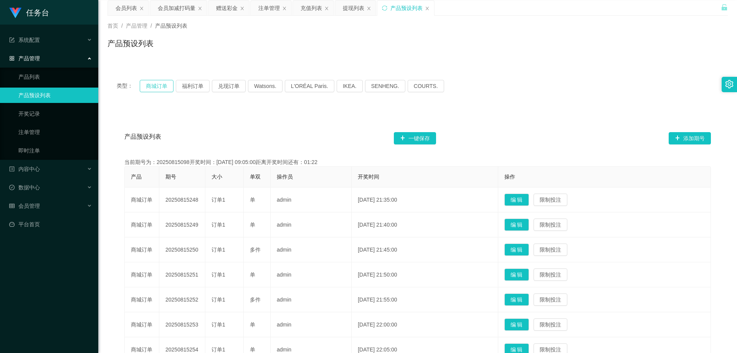
click at [147, 86] on button "商城订单" at bounding box center [157, 86] width 34 height 12
click at [119, 8] on div "会员列表" at bounding box center [127, 8] width 22 height 15
